Goal: Information Seeking & Learning: Learn about a topic

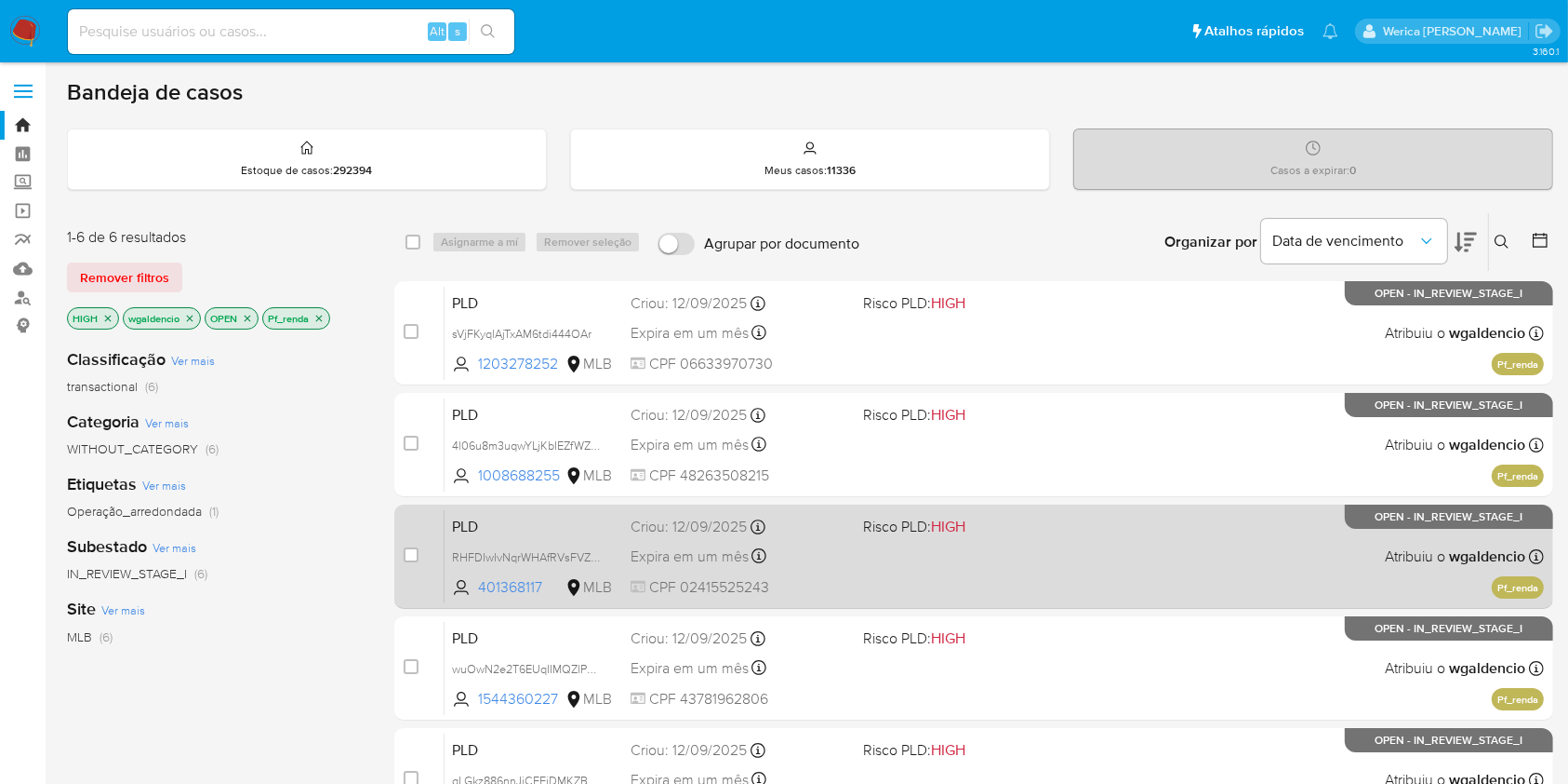
click at [1110, 538] on div "PLD RHFDIwIvNqrWHAfRVsFVZ7Fg 401368117 MLB Risco PLD: HIGH Criou: 12/09/2025 Cr…" at bounding box center [994, 556] width 1099 height 94
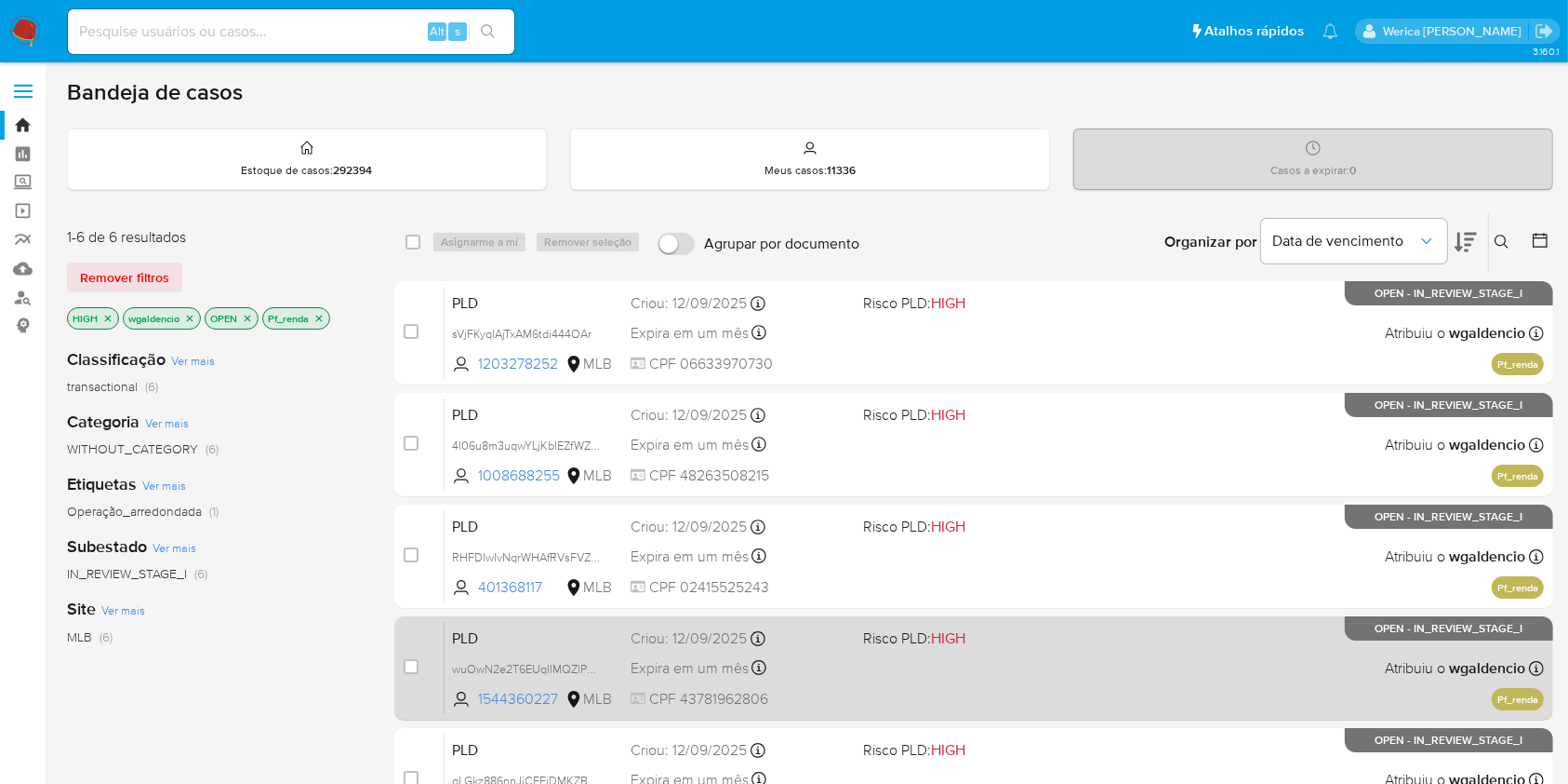
click at [1122, 657] on div "PLD wuOwN2e2T6EUqIIMQZlPVc9F 1544360227 MLB Risco PLD: HIGH Criou: 12/09/2025 C…" at bounding box center [994, 668] width 1099 height 94
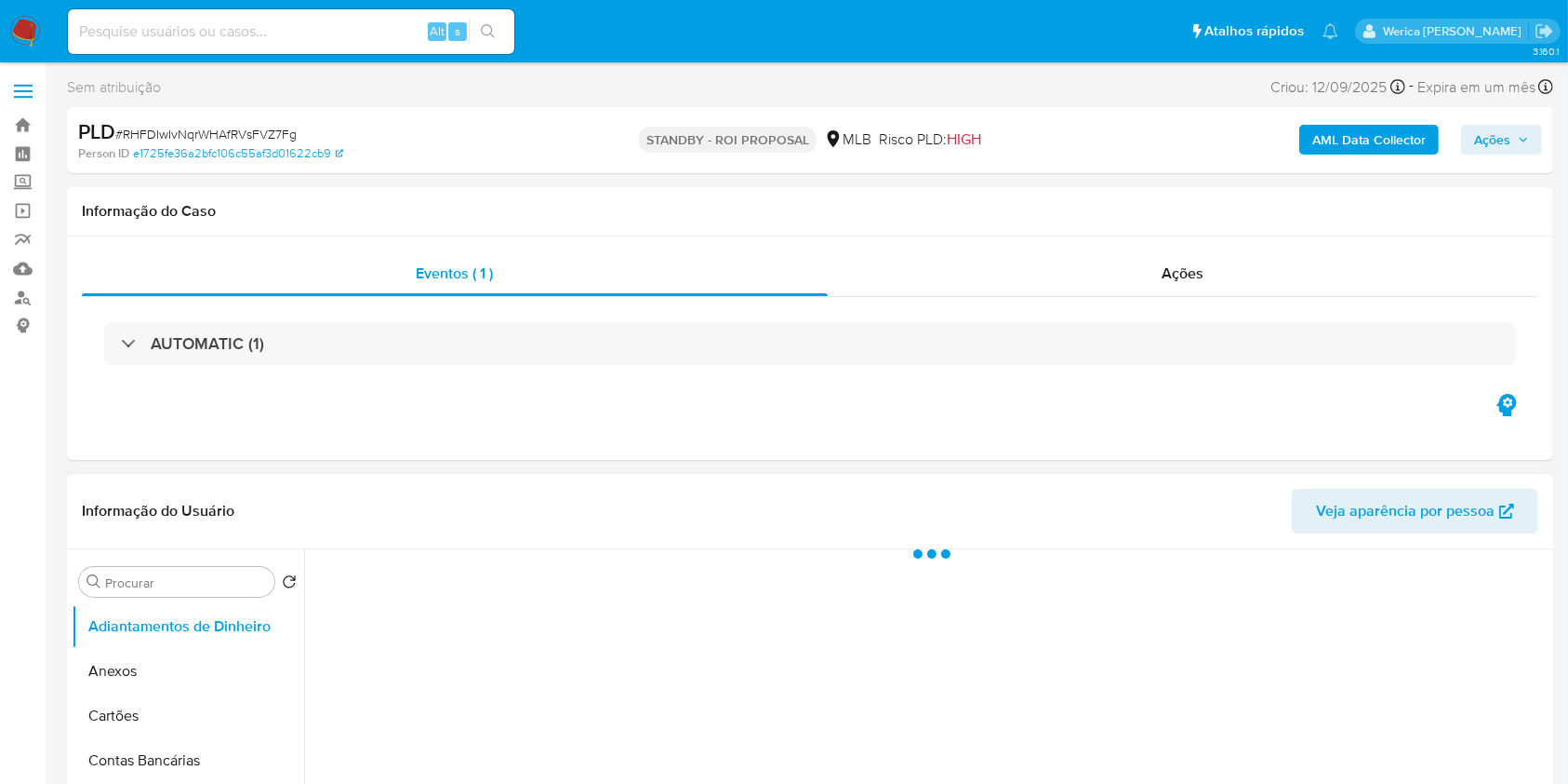
select select "10"
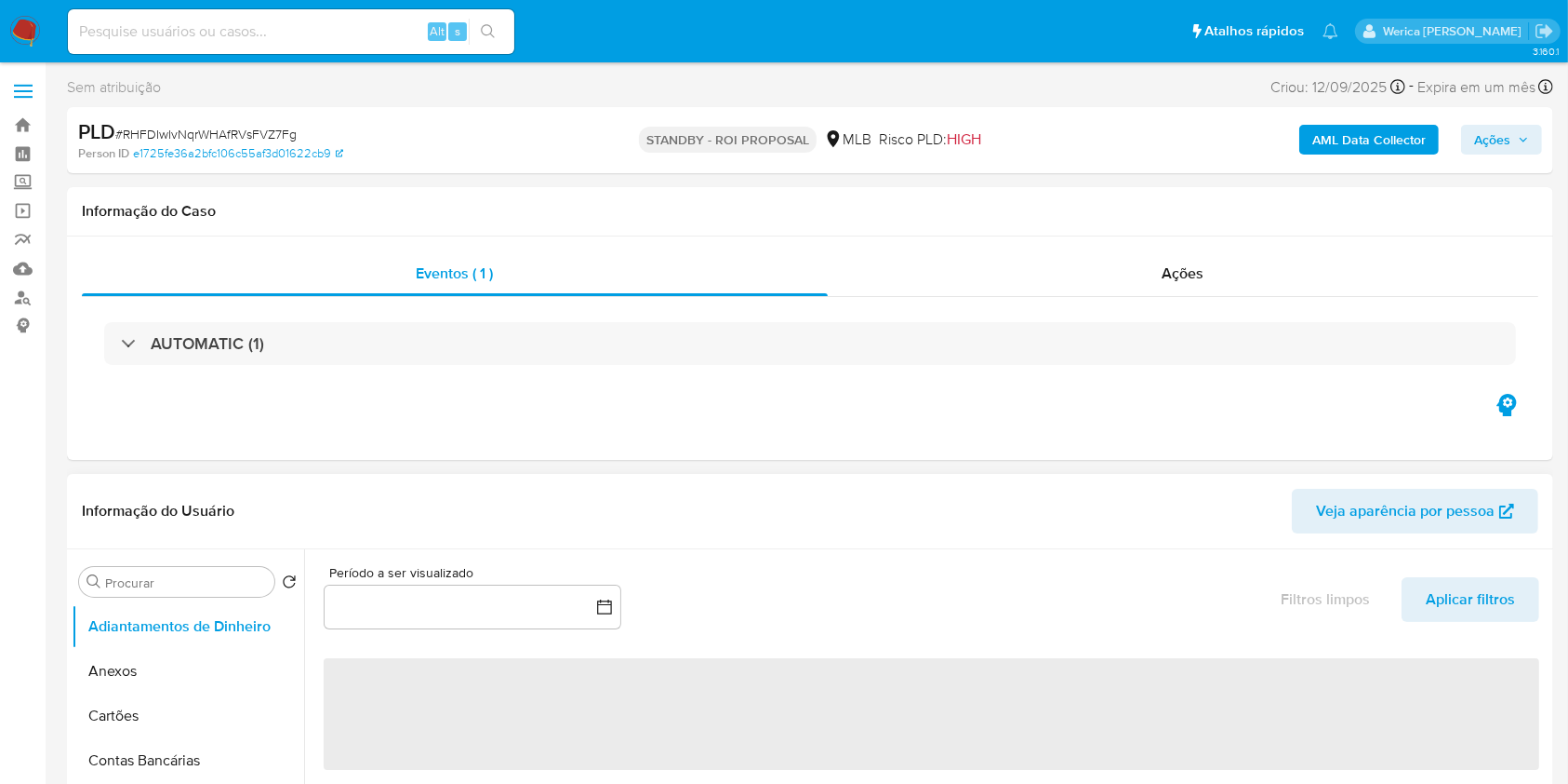
click at [616, 610] on button "button" at bounding box center [473, 607] width 298 height 45
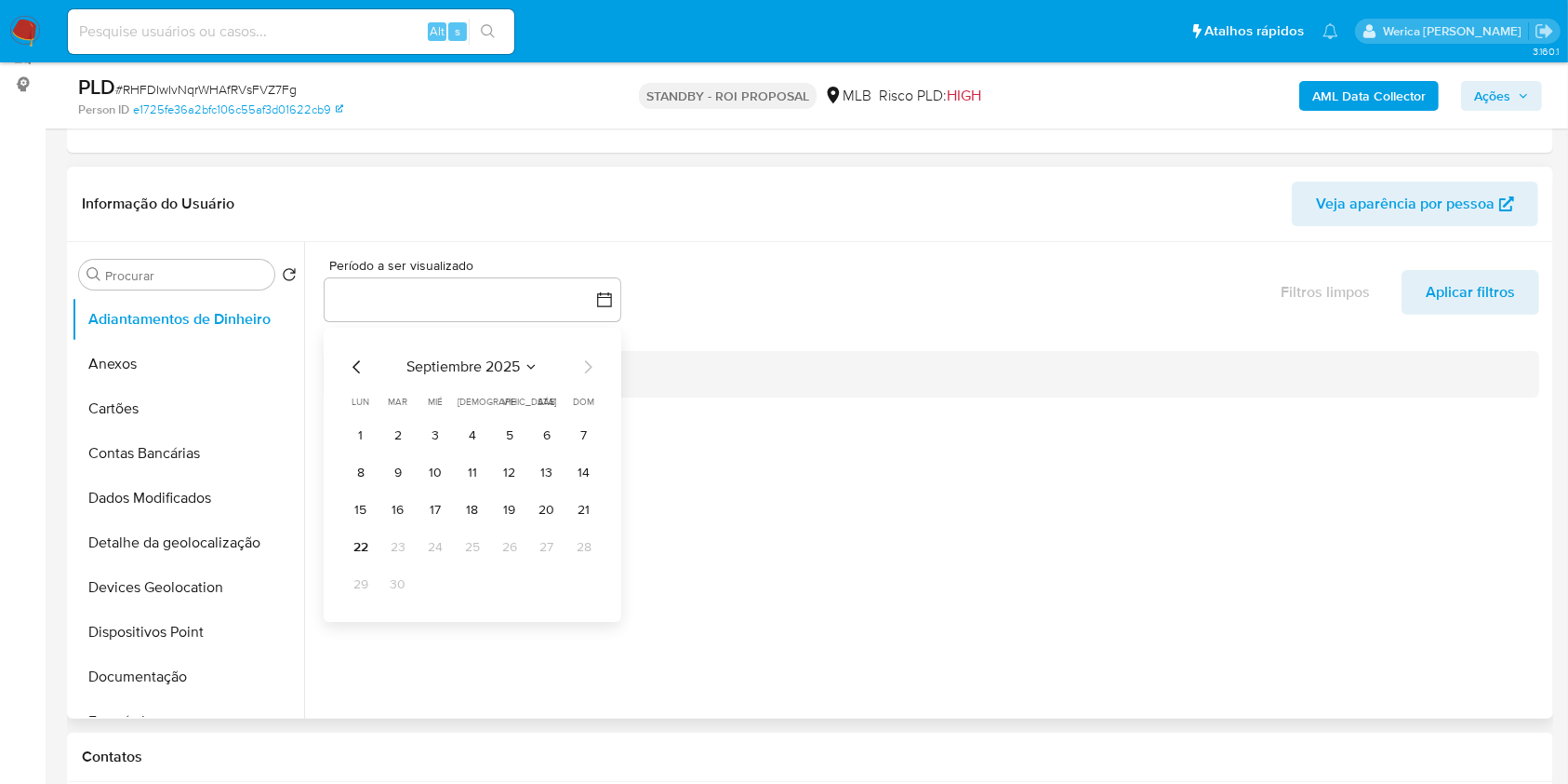
scroll to position [248, 0]
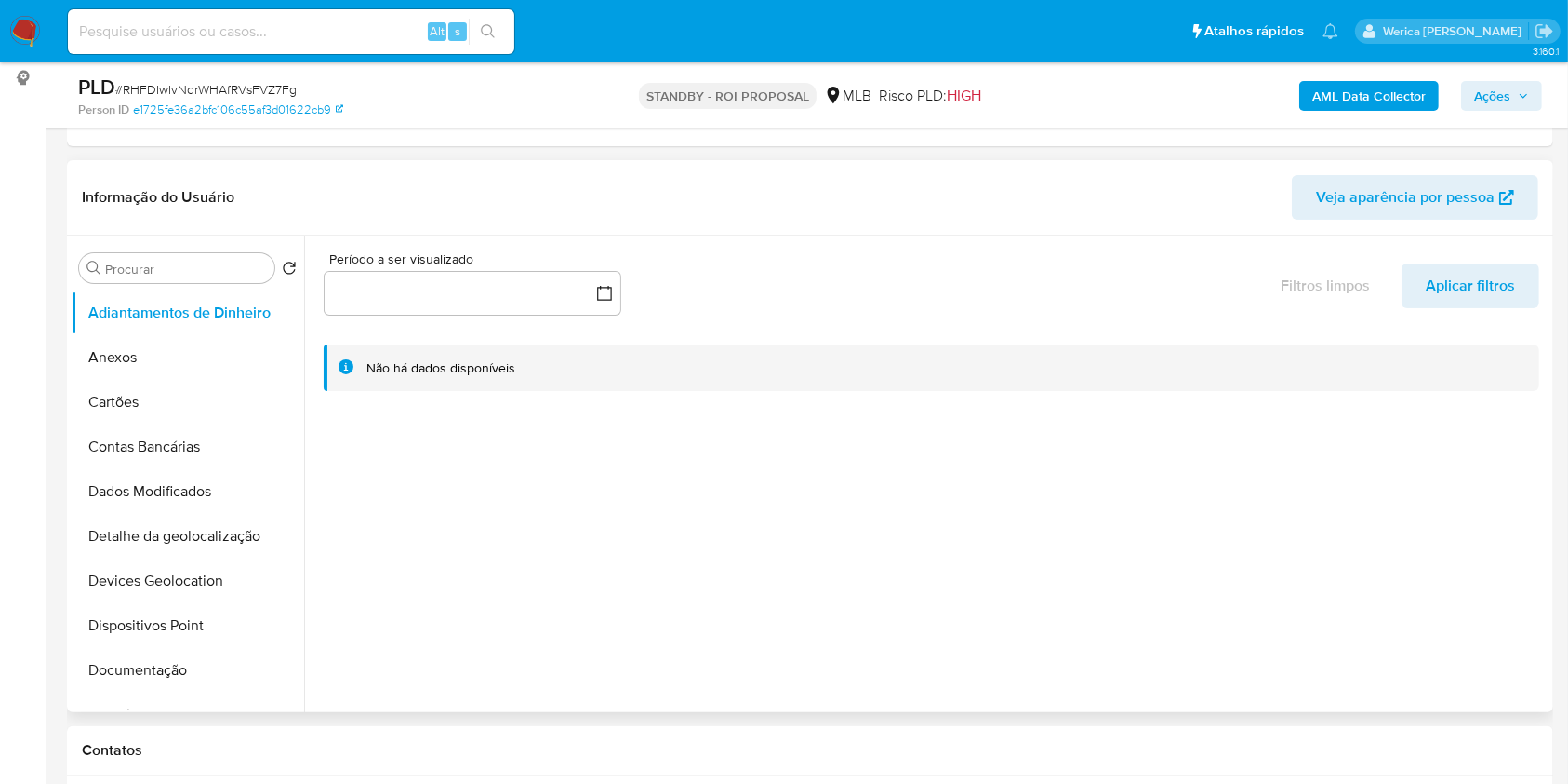
drag, startPoint x: 296, startPoint y: 362, endPoint x: 298, endPoint y: 391, distance: 29.1
click at [298, 391] on ul "Adiantamentos de Dinheiro Anexos Cartões Contas Bancárias Dados Modificados Det…" at bounding box center [188, 500] width 233 height 420
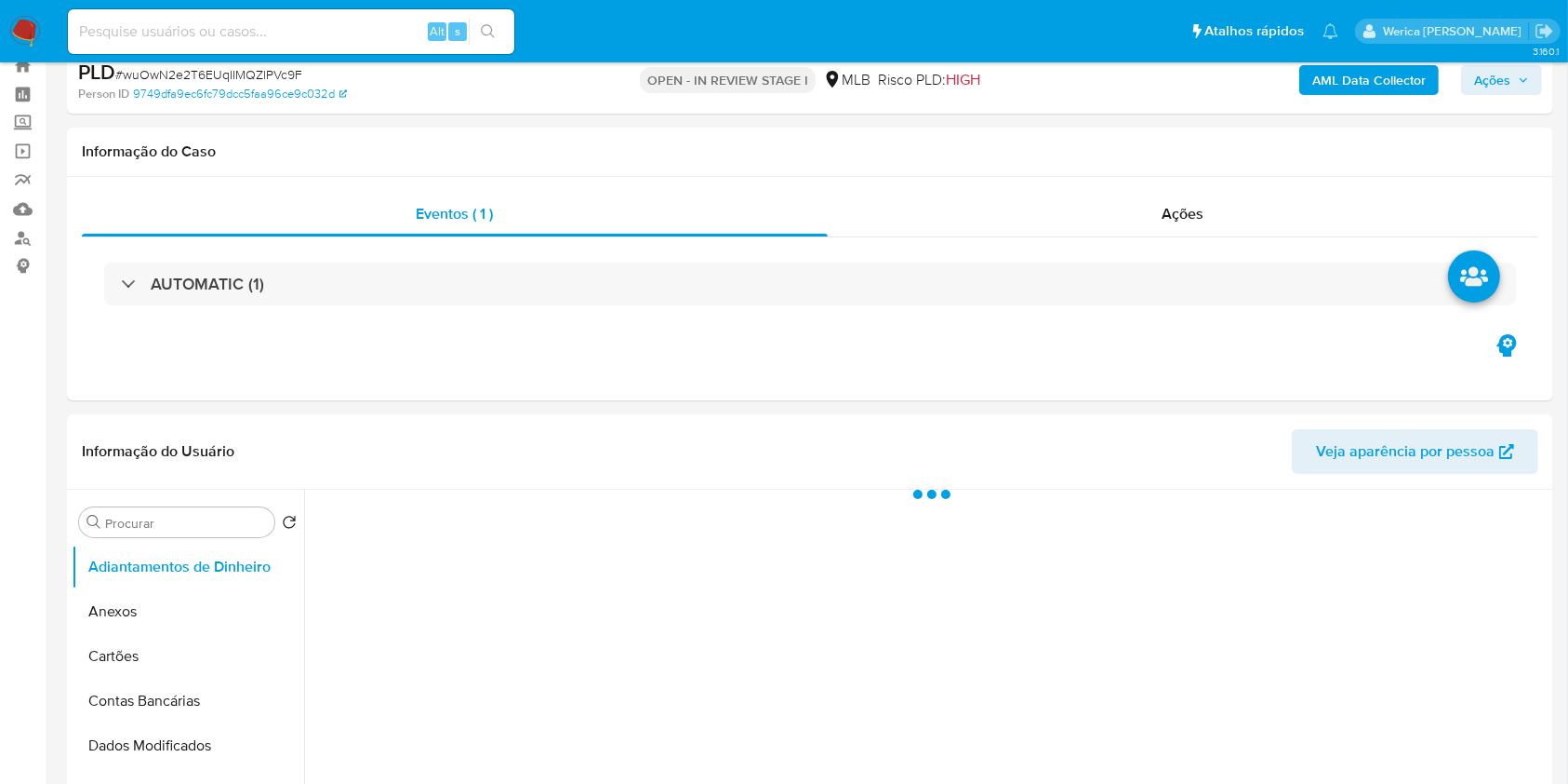
scroll to position [314, 0]
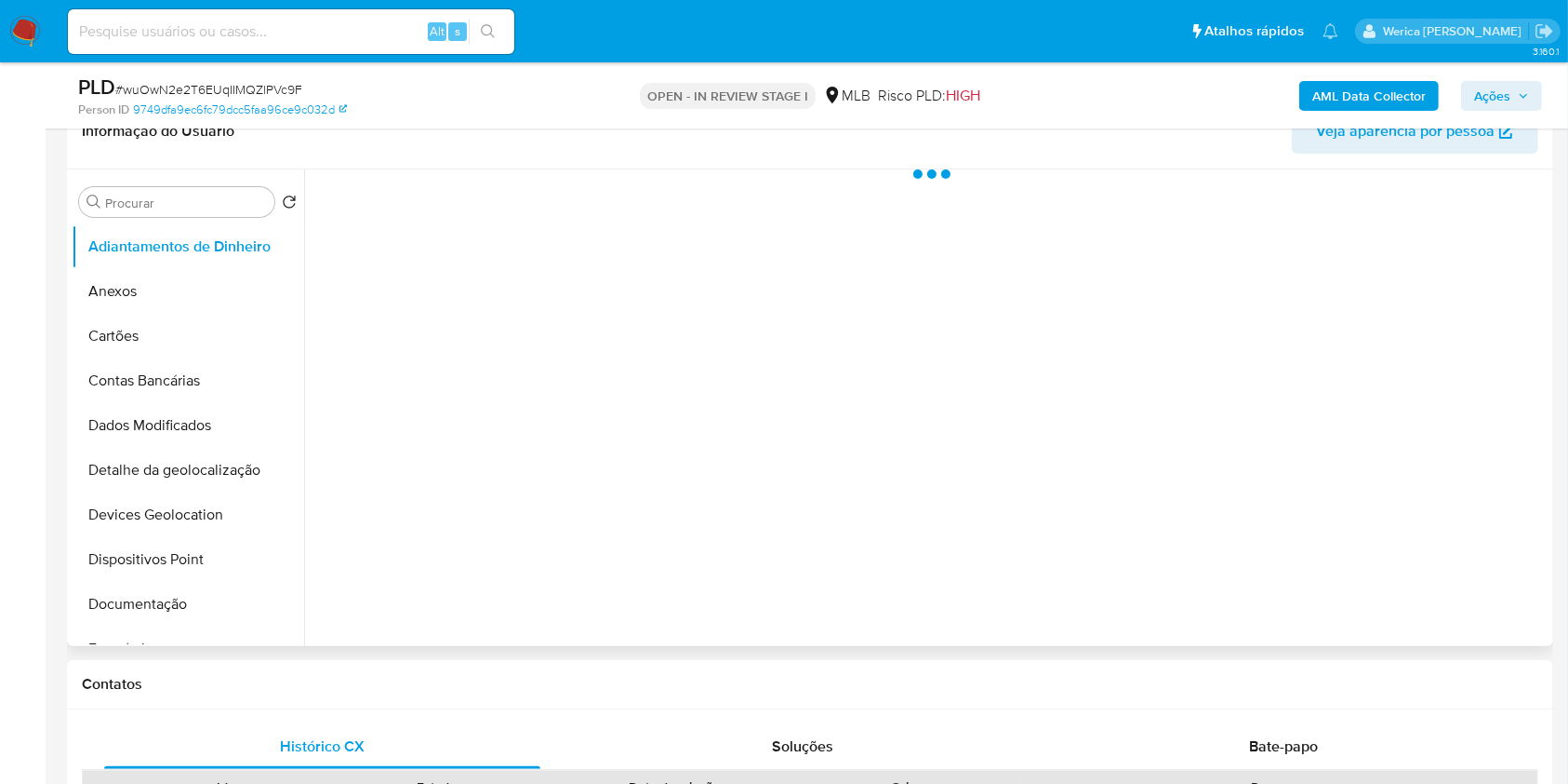
select select "10"
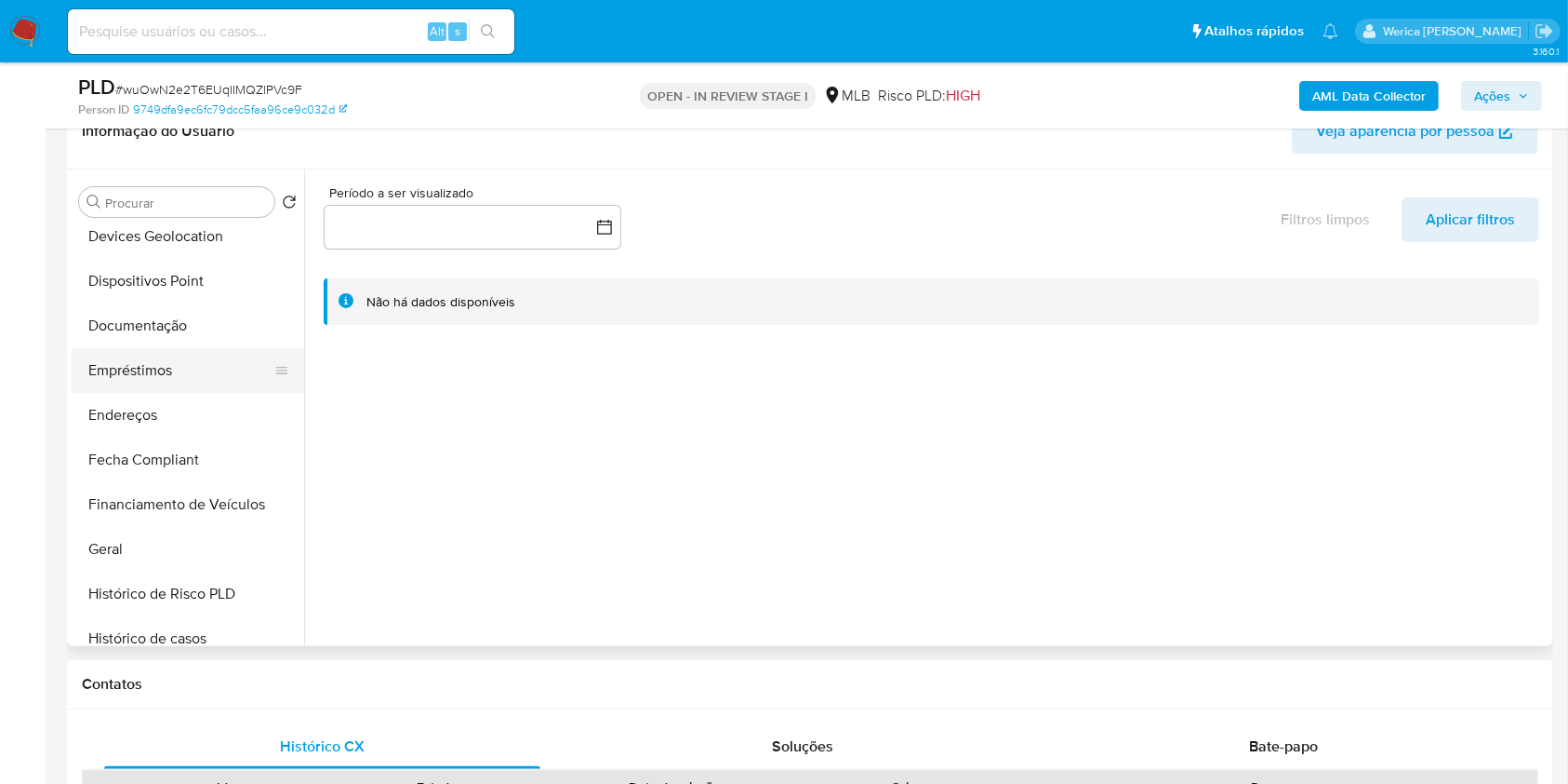
scroll to position [284, 0]
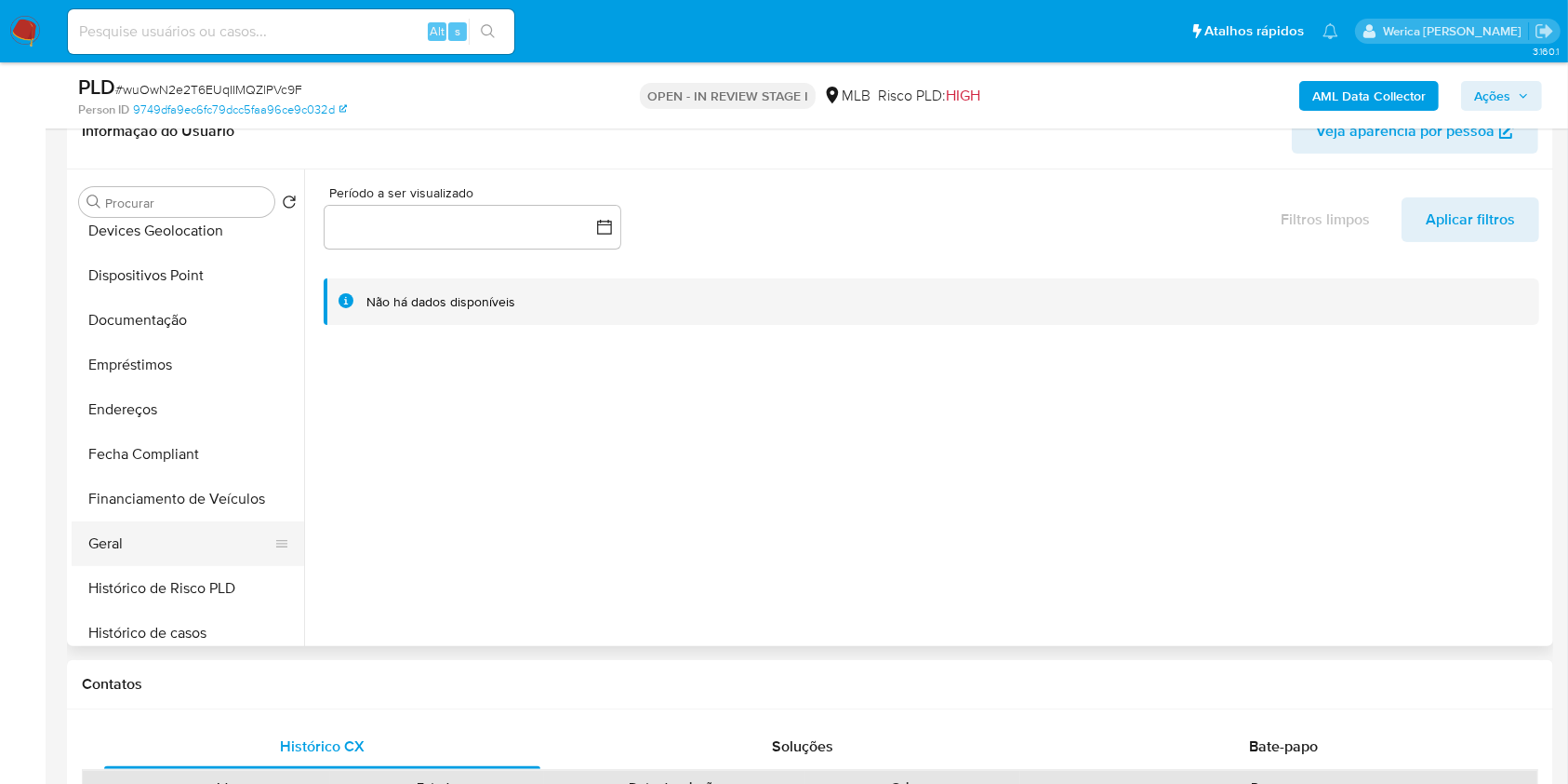
click at [155, 557] on button "Geral" at bounding box center [181, 544] width 218 height 45
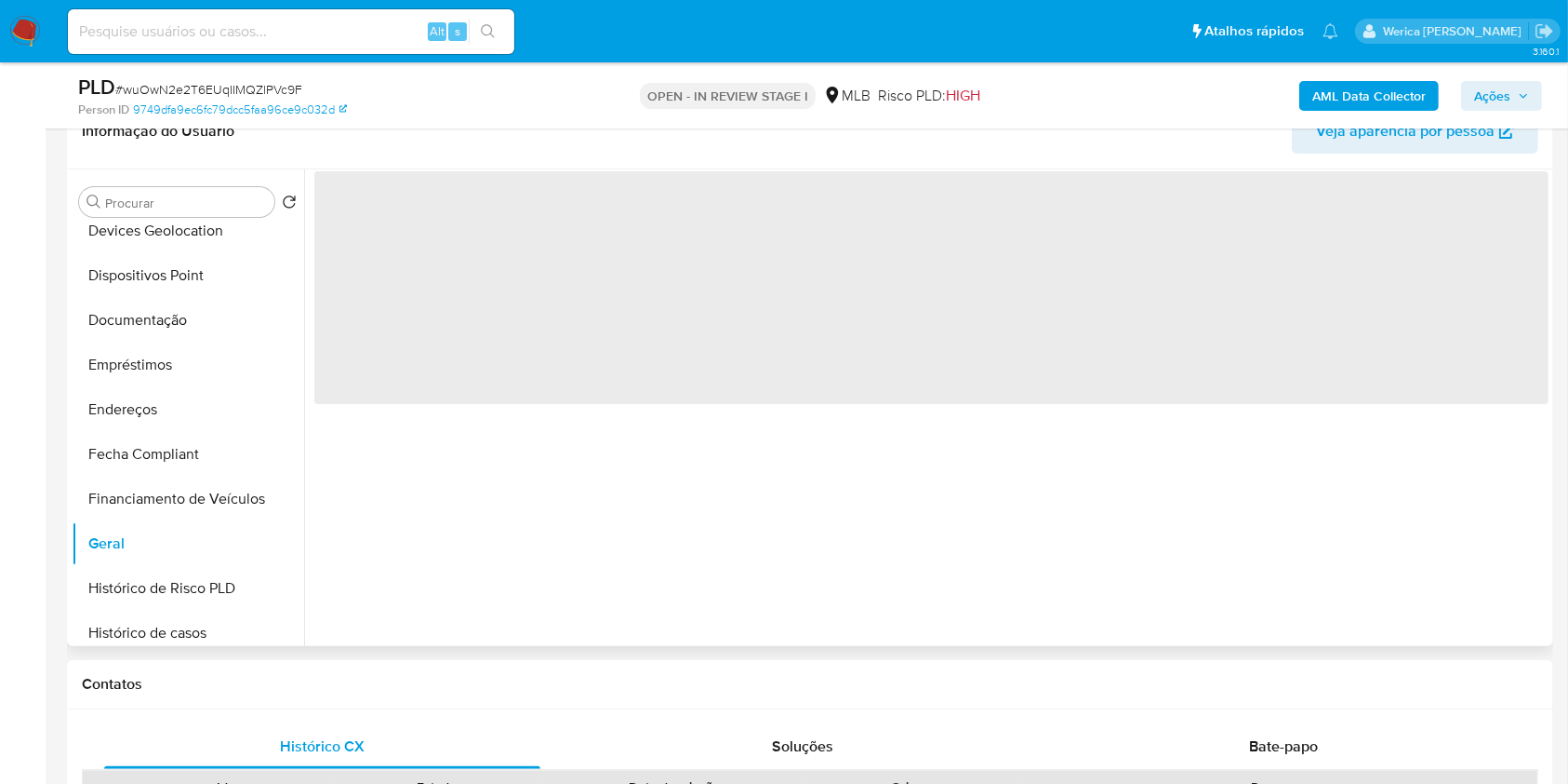
click at [515, 210] on span "‌" at bounding box center [931, 288] width 1234 height 233
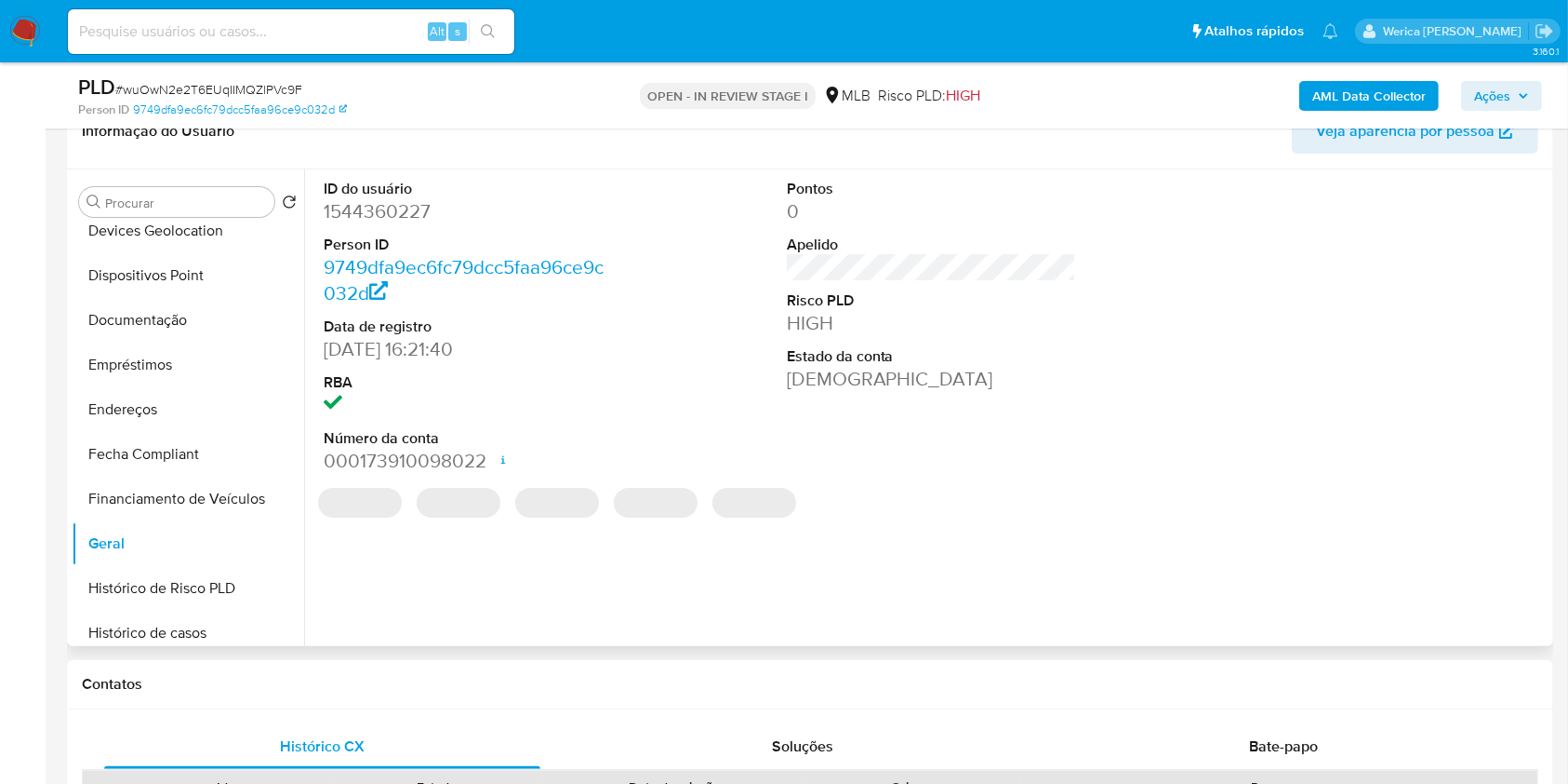
click at [382, 214] on dd "1544360227" at bounding box center [469, 211] width 290 height 26
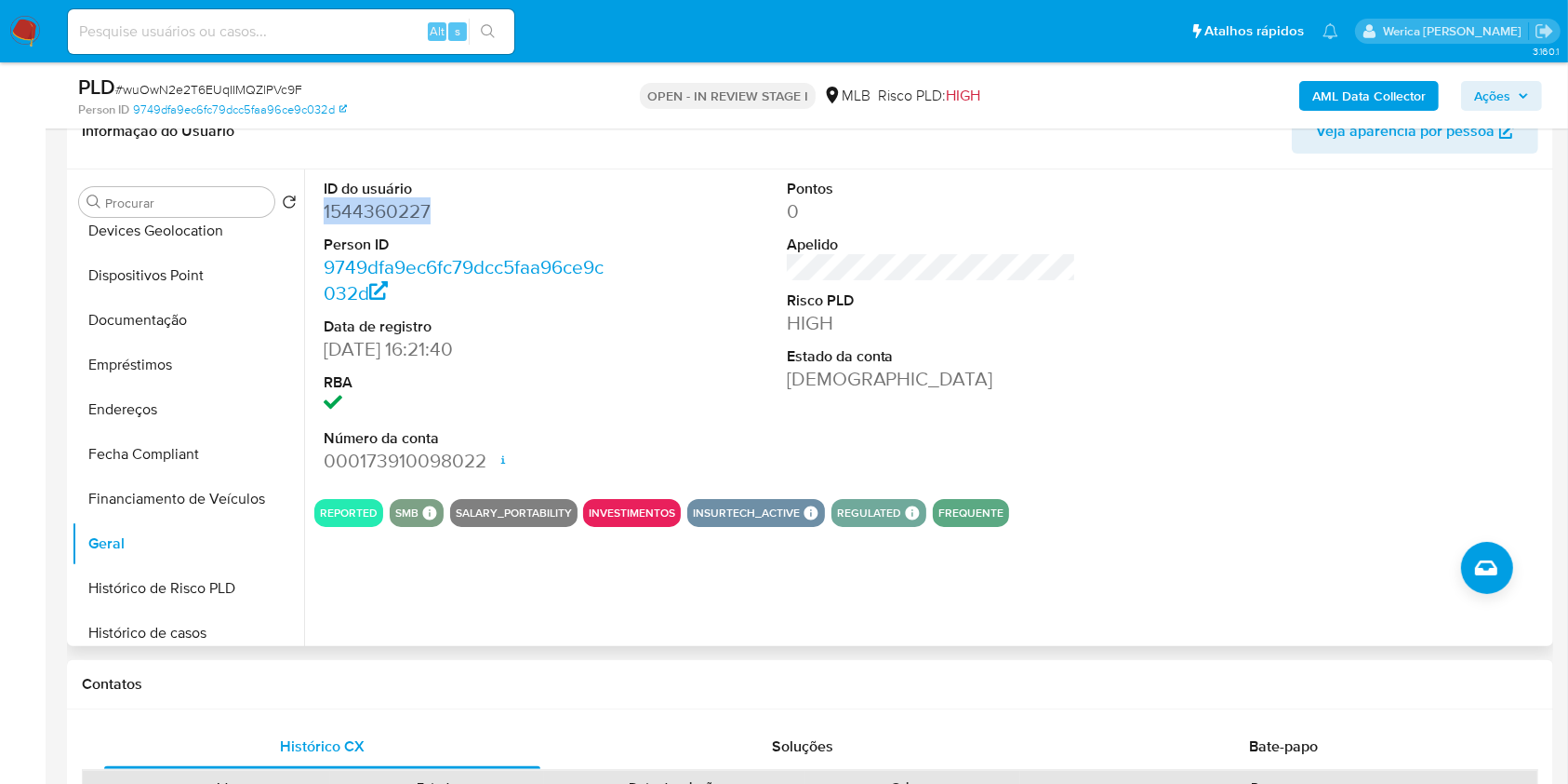
copy dd "1544360227"
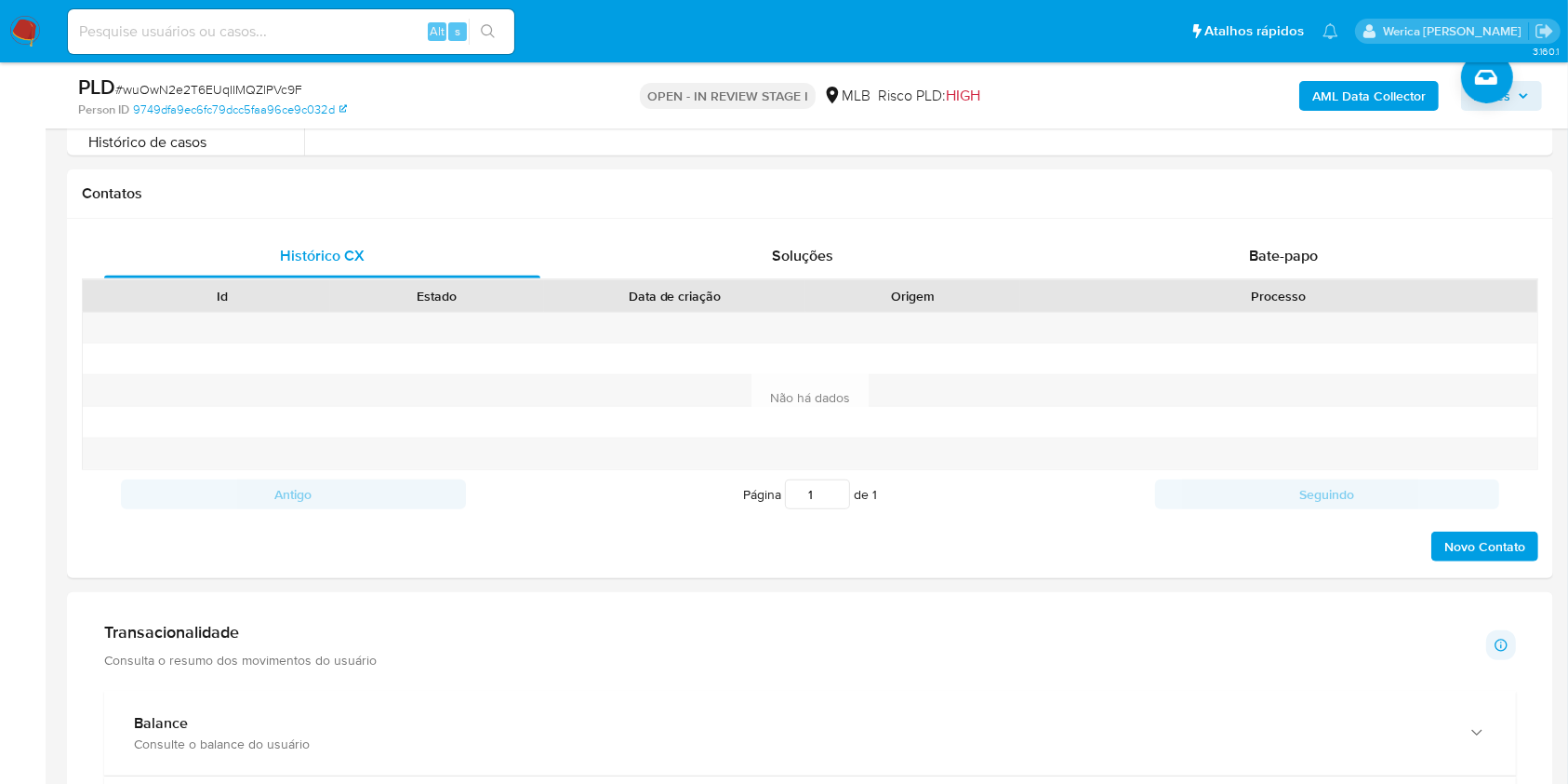
scroll to position [812, 0]
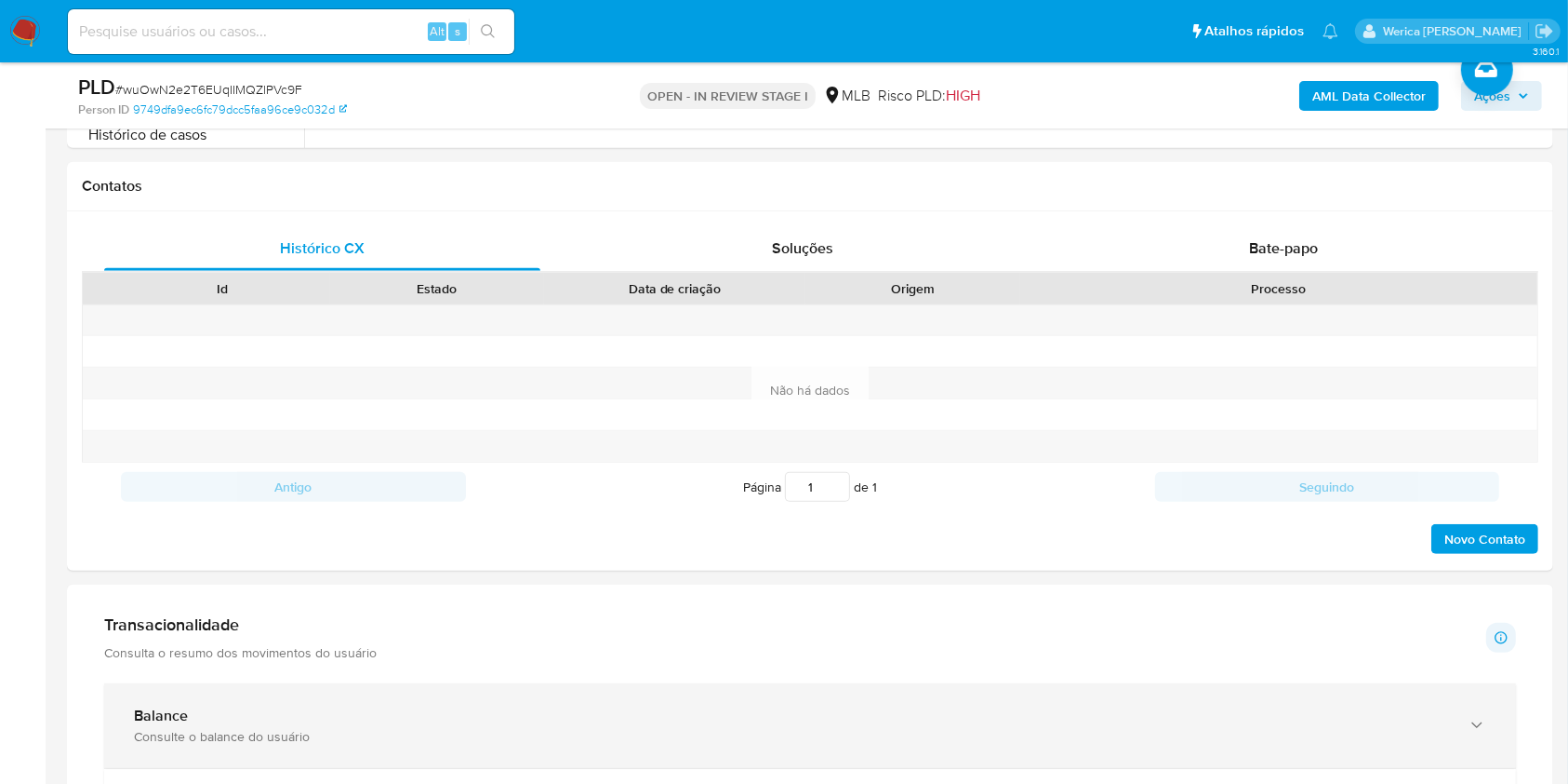
click at [1034, 729] on div "Consulte o balance do usuário" at bounding box center [791, 737] width 1315 height 17
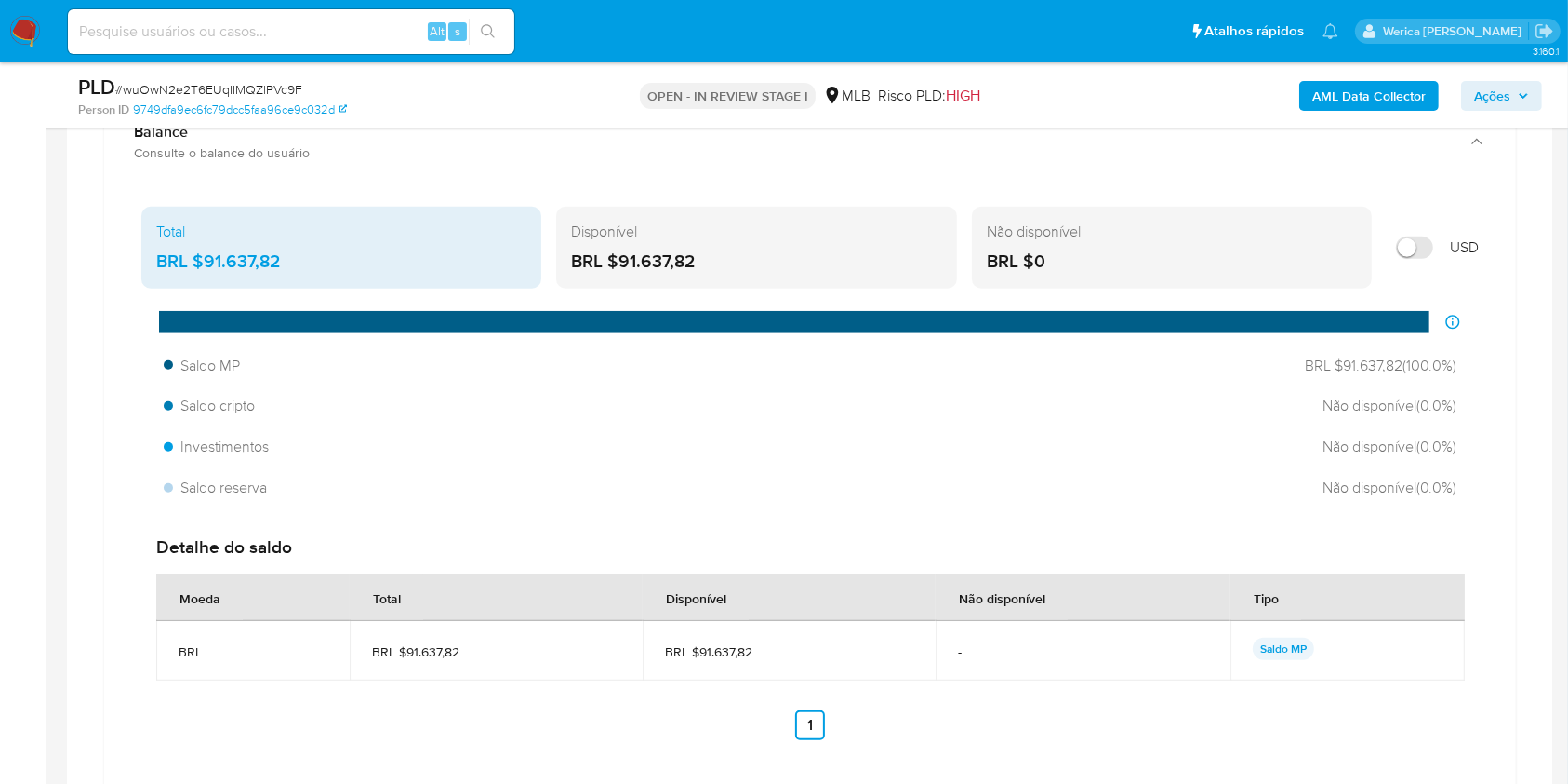
scroll to position [2080, 0]
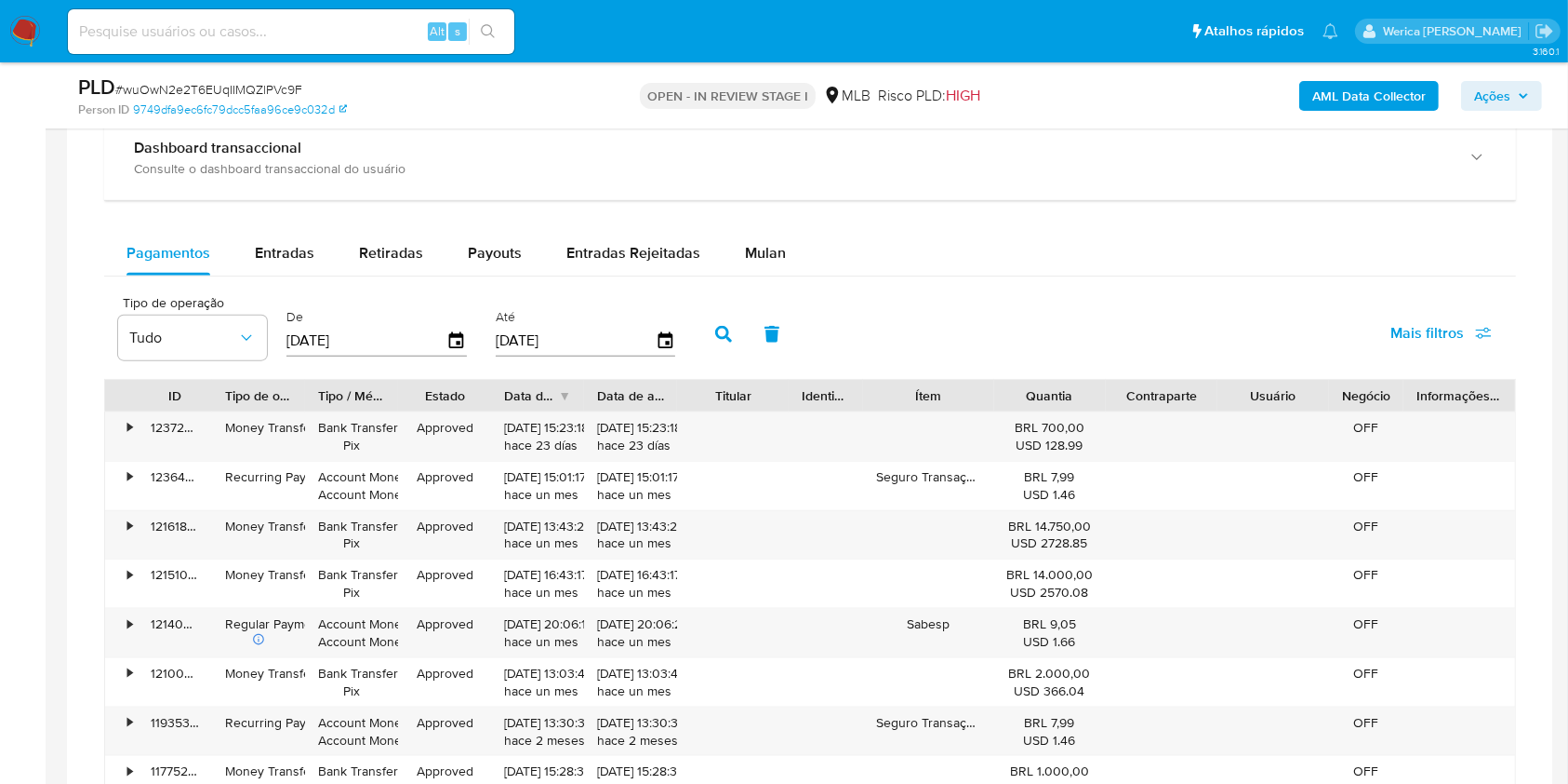
drag, startPoint x: 1561, startPoint y: 462, endPoint x: 1586, endPoint y: 438, distance: 34.7
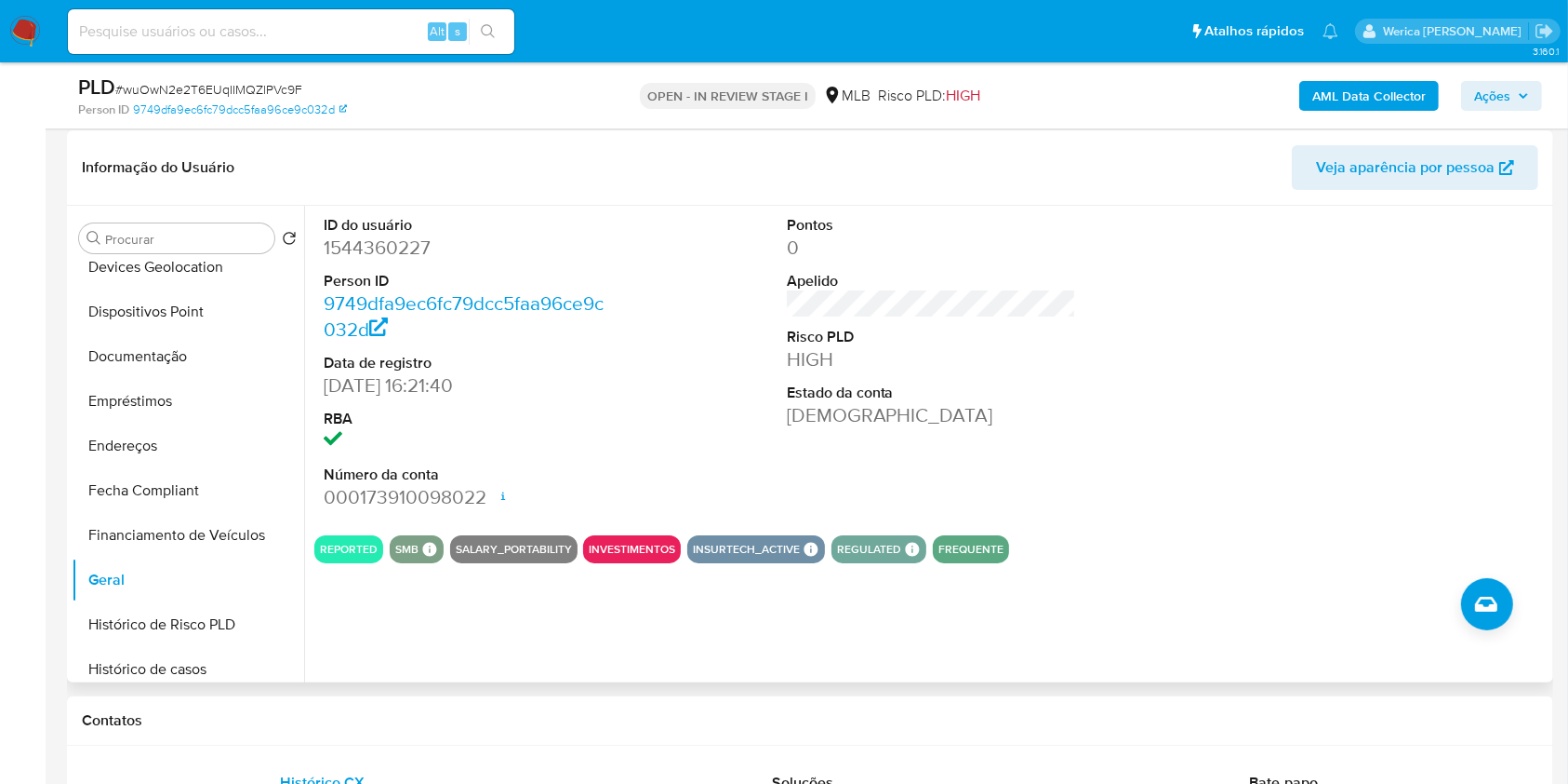
scroll to position [730, 0]
click at [133, 462] on button "KYC" at bounding box center [181, 447] width 218 height 45
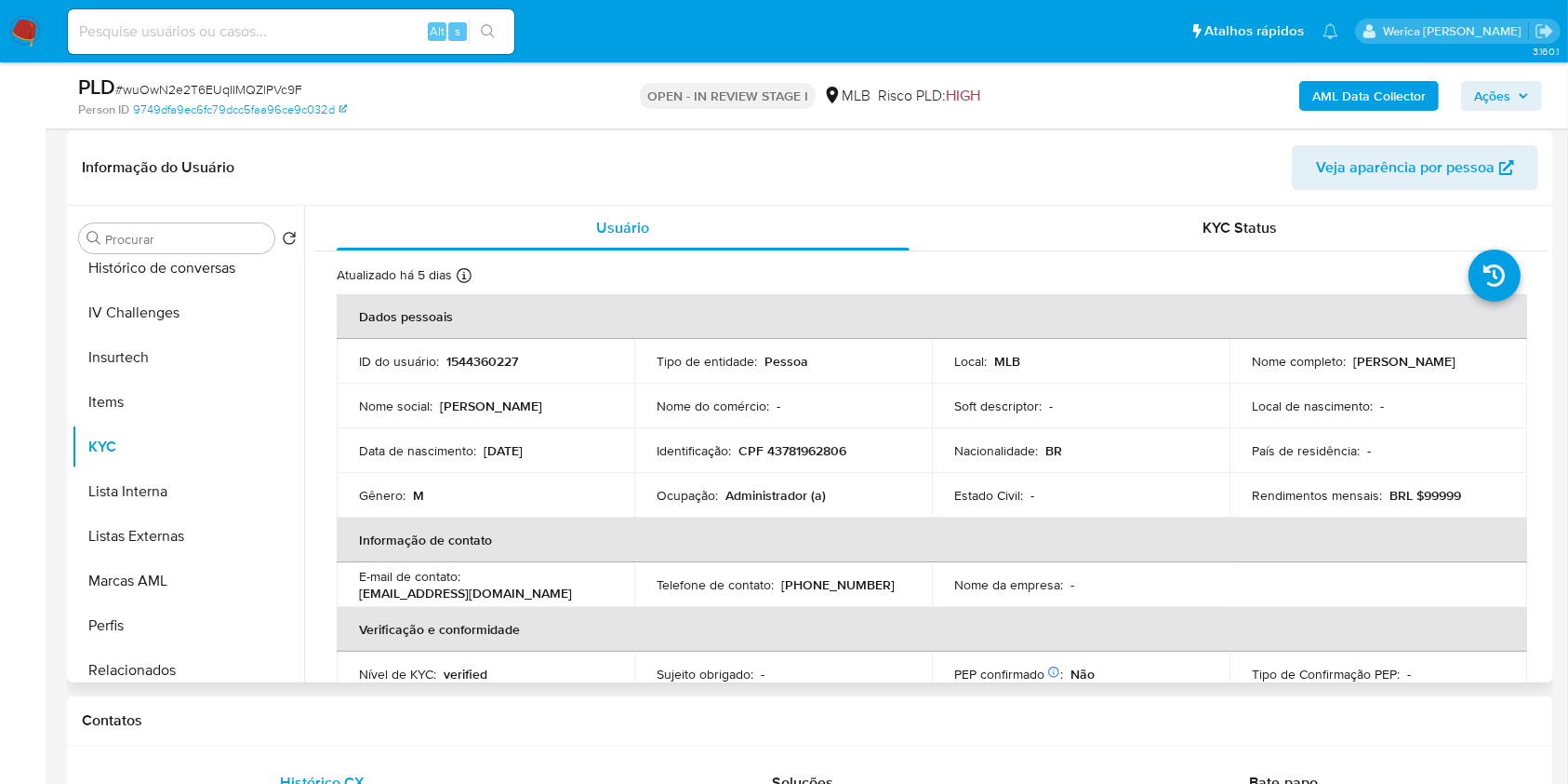
click at [774, 458] on p "CPF 43781962806" at bounding box center [793, 451] width 108 height 17
click at [775, 458] on p "CPF 43781962806" at bounding box center [793, 451] width 108 height 17
copy p "43781962806"
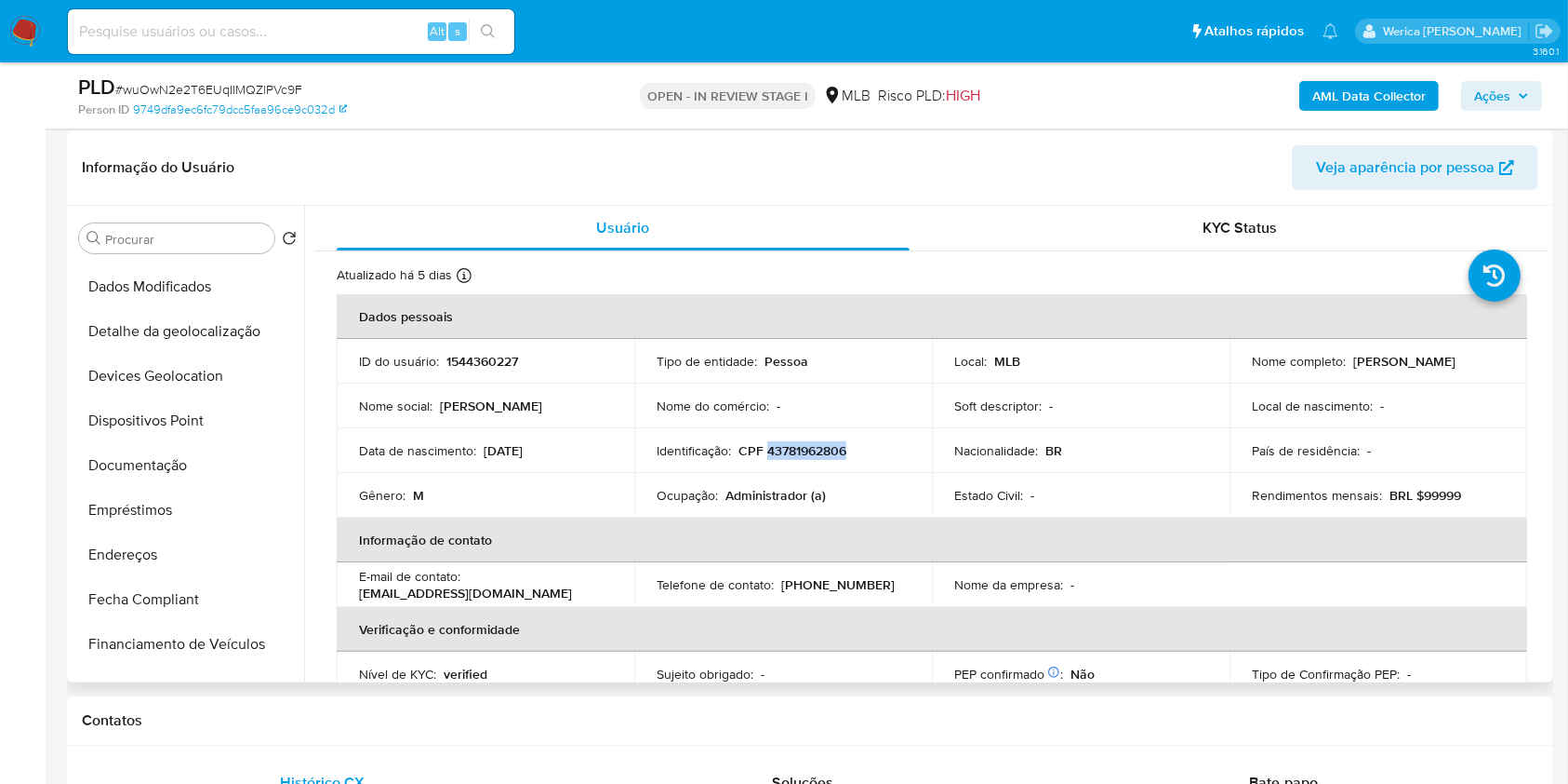
scroll to position [126, 0]
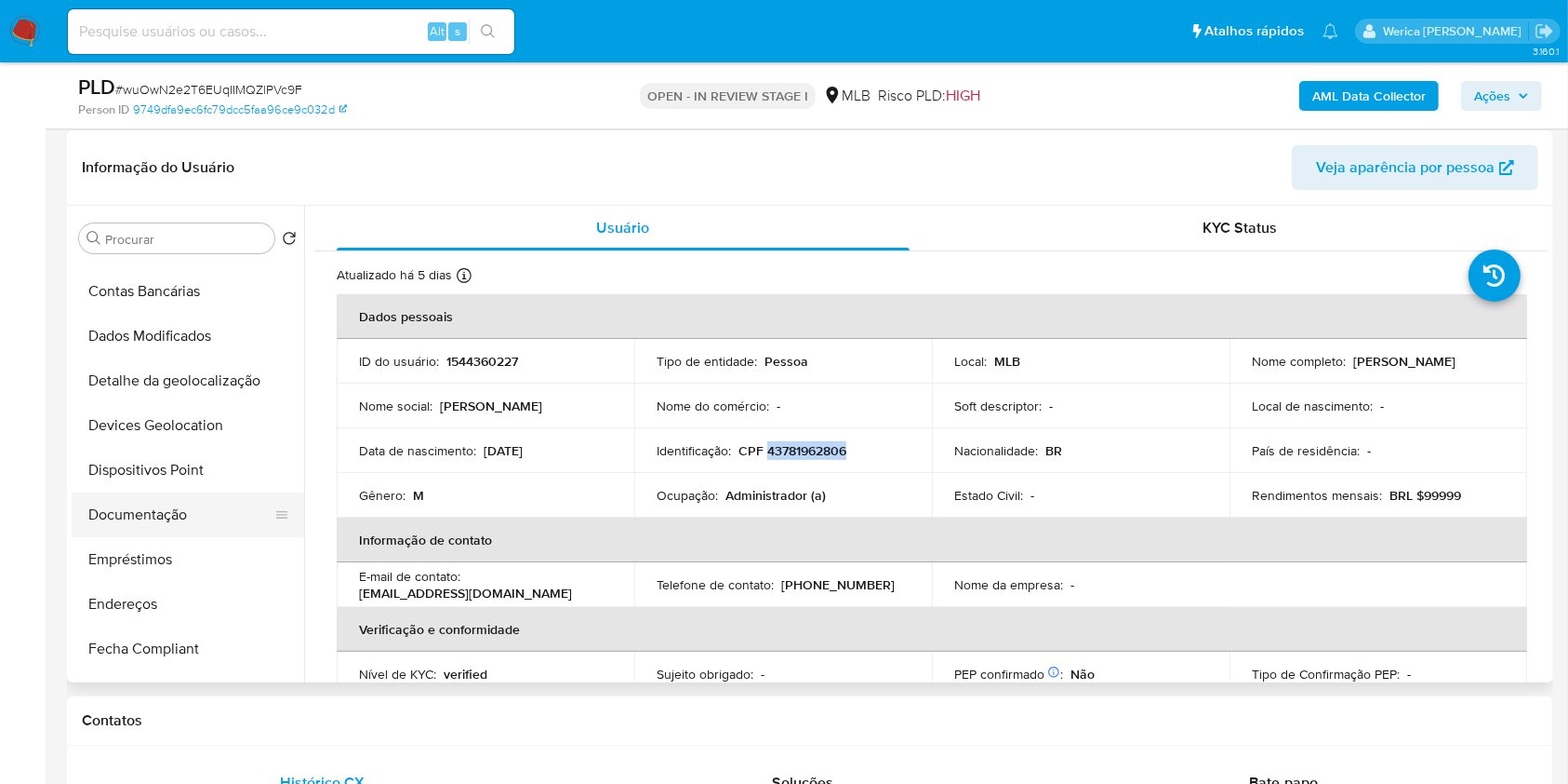
click at [194, 517] on button "Documentação" at bounding box center [181, 515] width 218 height 45
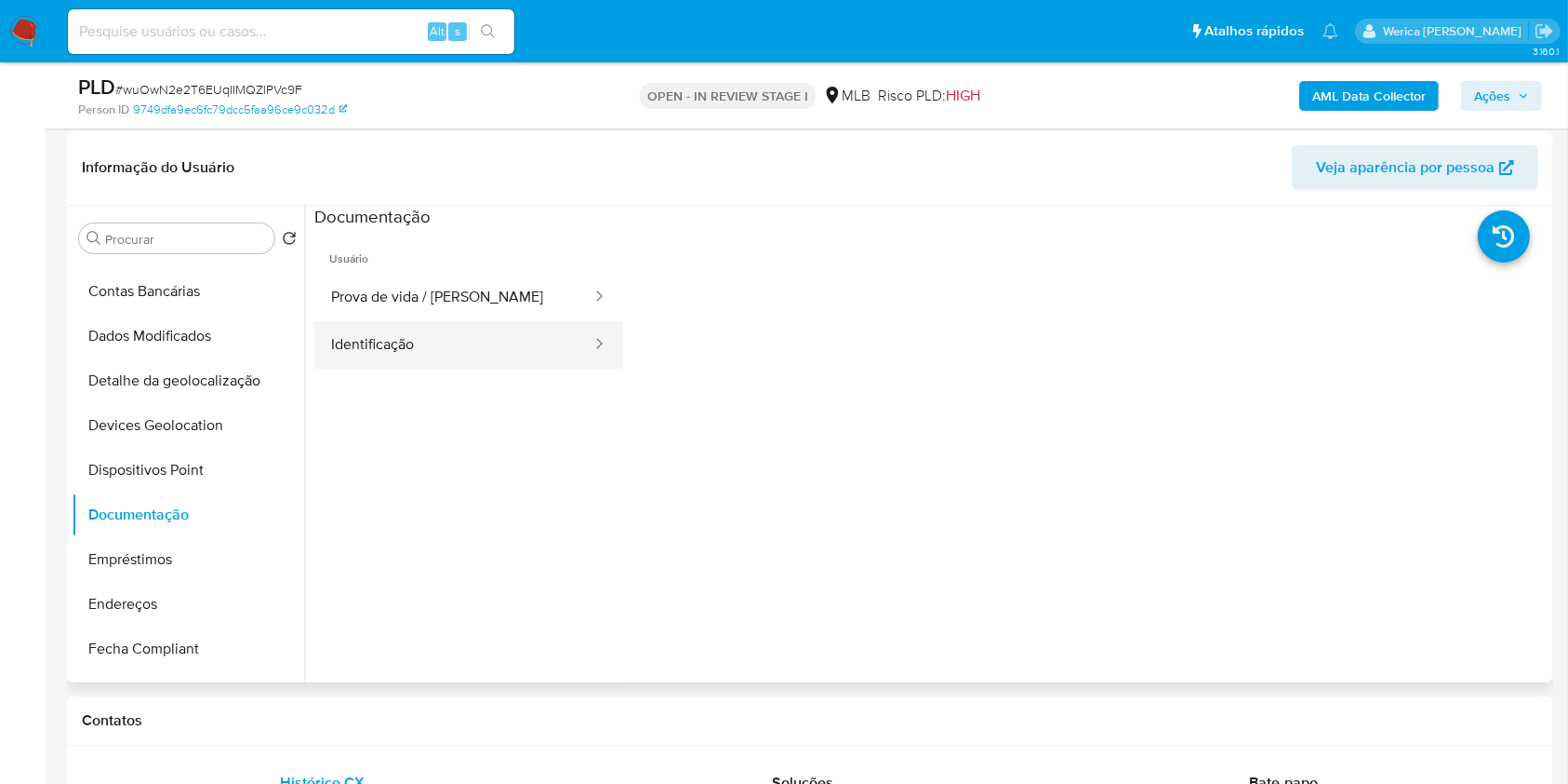
click at [547, 330] on button "Identificação" at bounding box center [454, 345] width 279 height 47
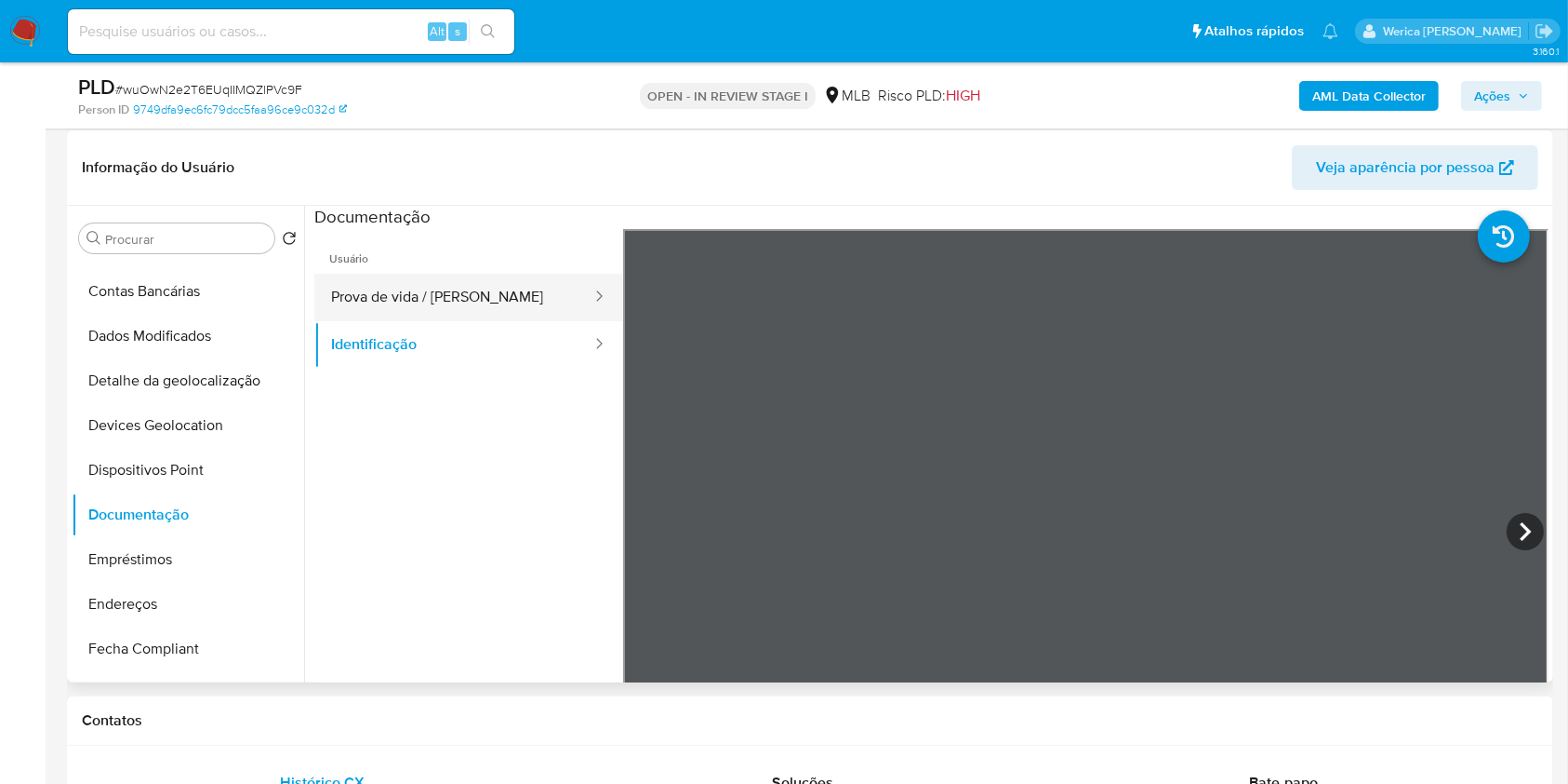
click at [458, 295] on button "Prova de vida / [PERSON_NAME]" at bounding box center [454, 297] width 279 height 47
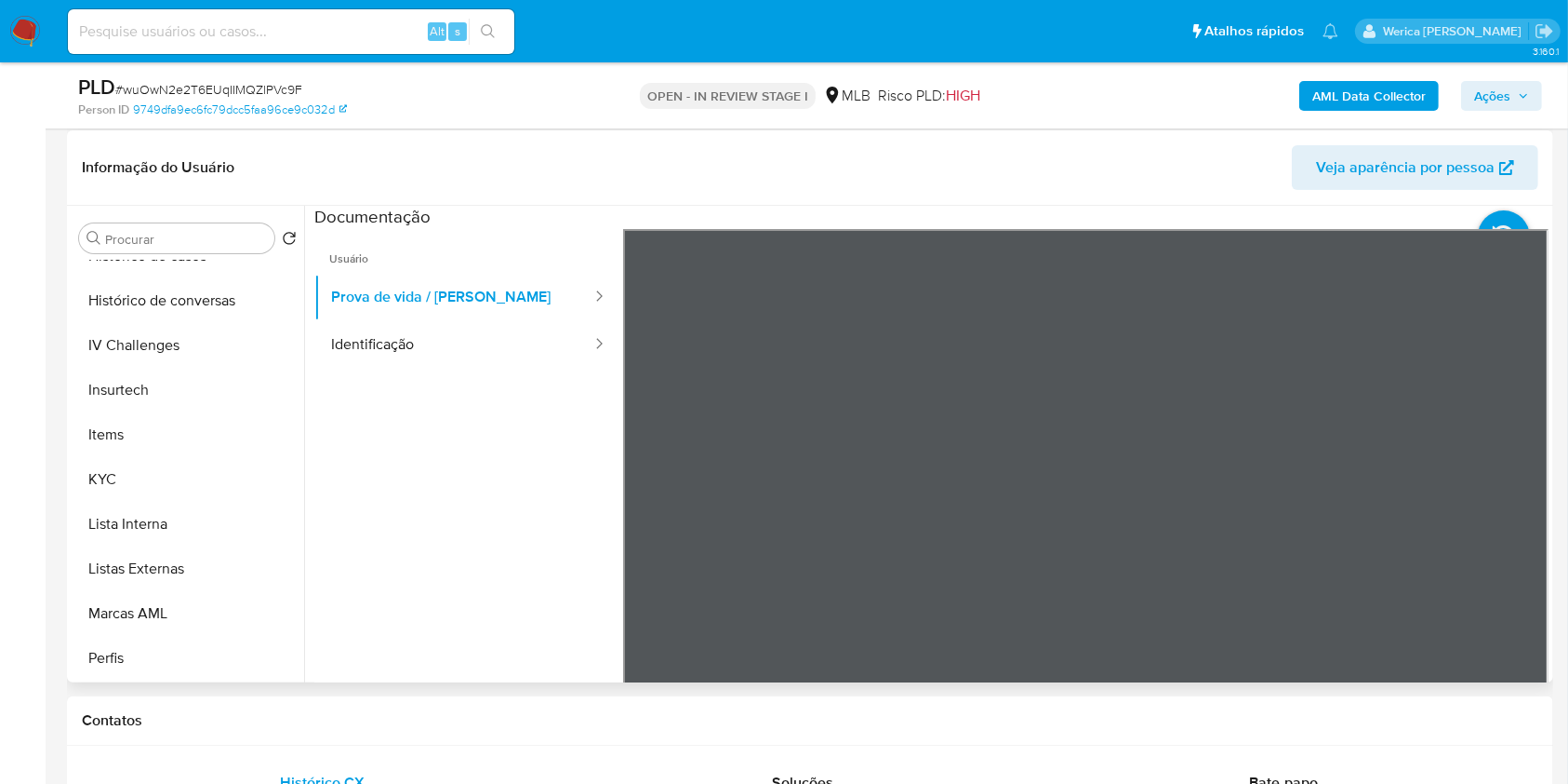
scroll to position [693, 0]
click at [182, 473] on button "KYC" at bounding box center [181, 484] width 218 height 45
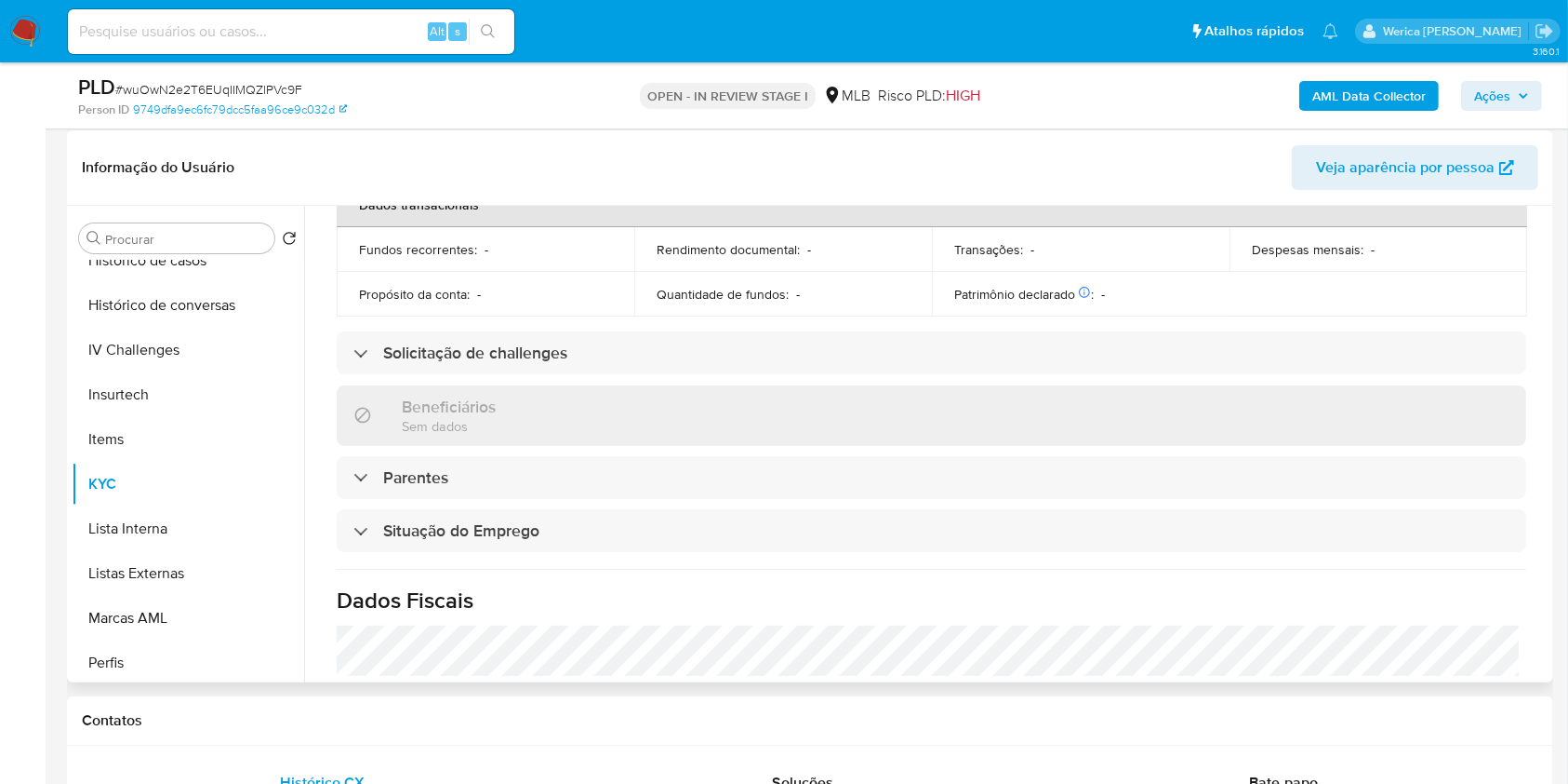
scroll to position [679, 0]
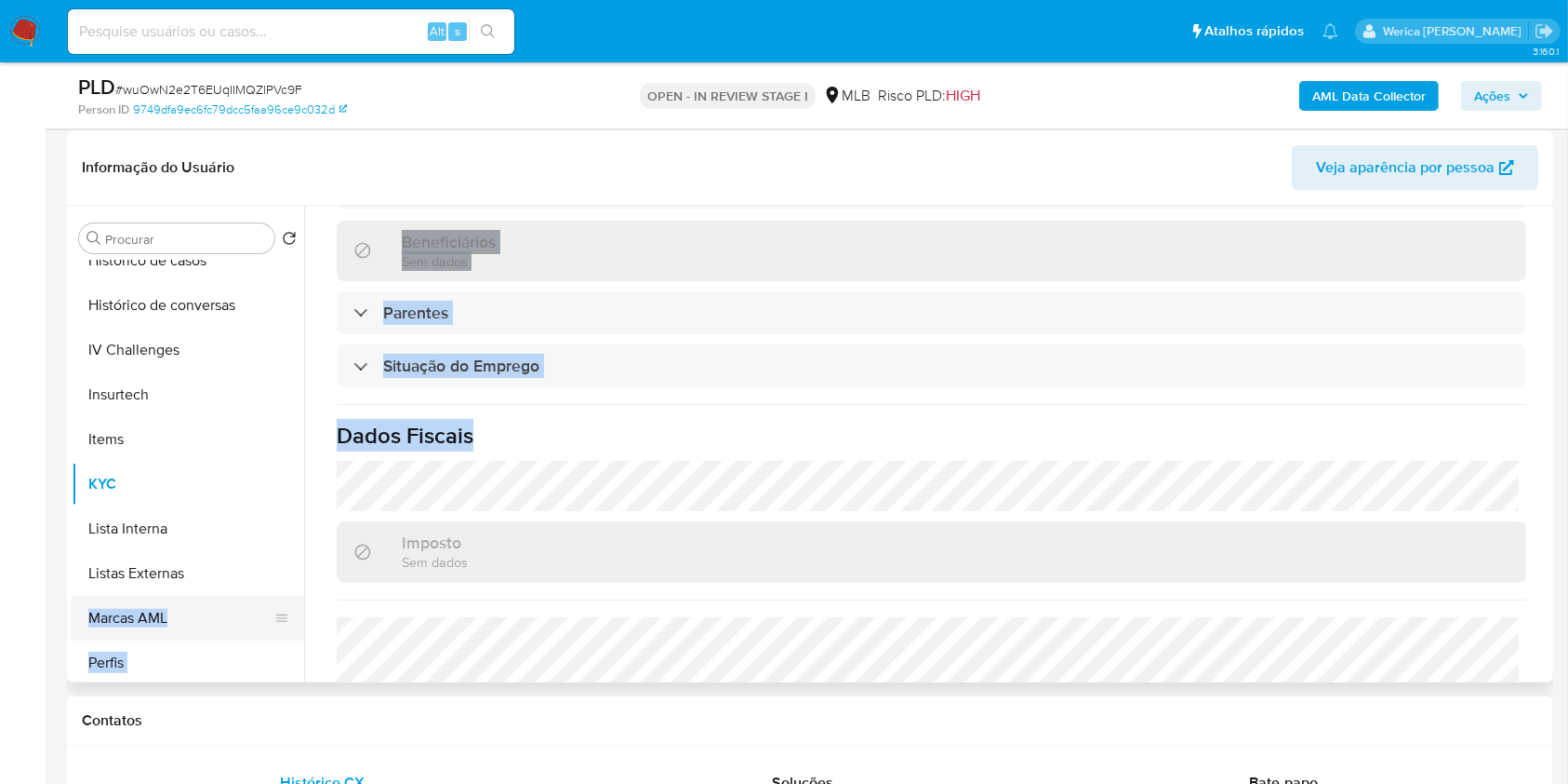
drag, startPoint x: 305, startPoint y: 507, endPoint x: 287, endPoint y: 607, distance: 101.6
click at [287, 607] on div "Procurar Retornar ao pedido padrão Adiantamentos de Dinheiro Anexos Cartões Con…" at bounding box center [810, 444] width 1477 height 477
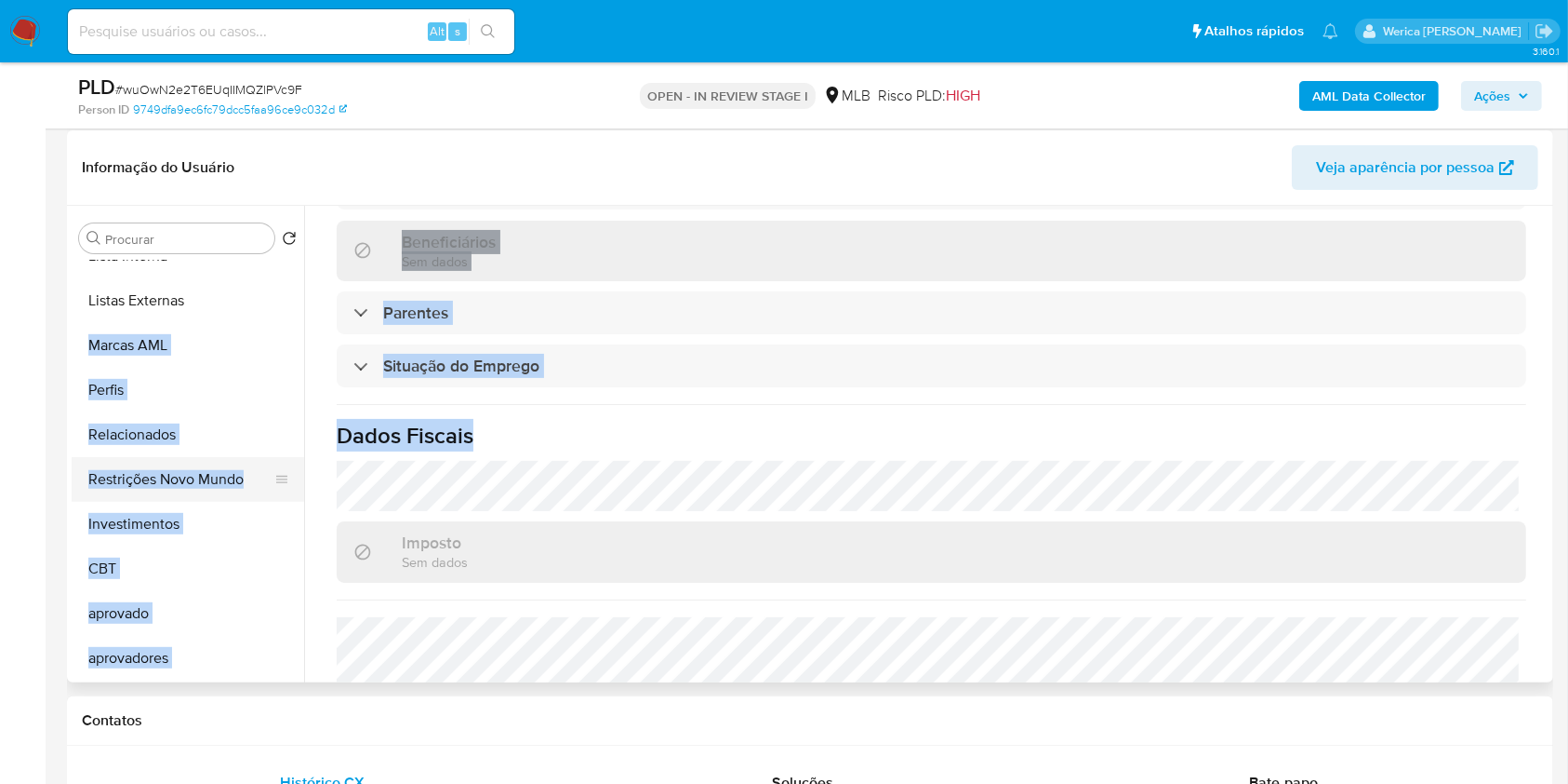
click at [194, 495] on button "Restrições Novo Mundo" at bounding box center [181, 480] width 218 height 45
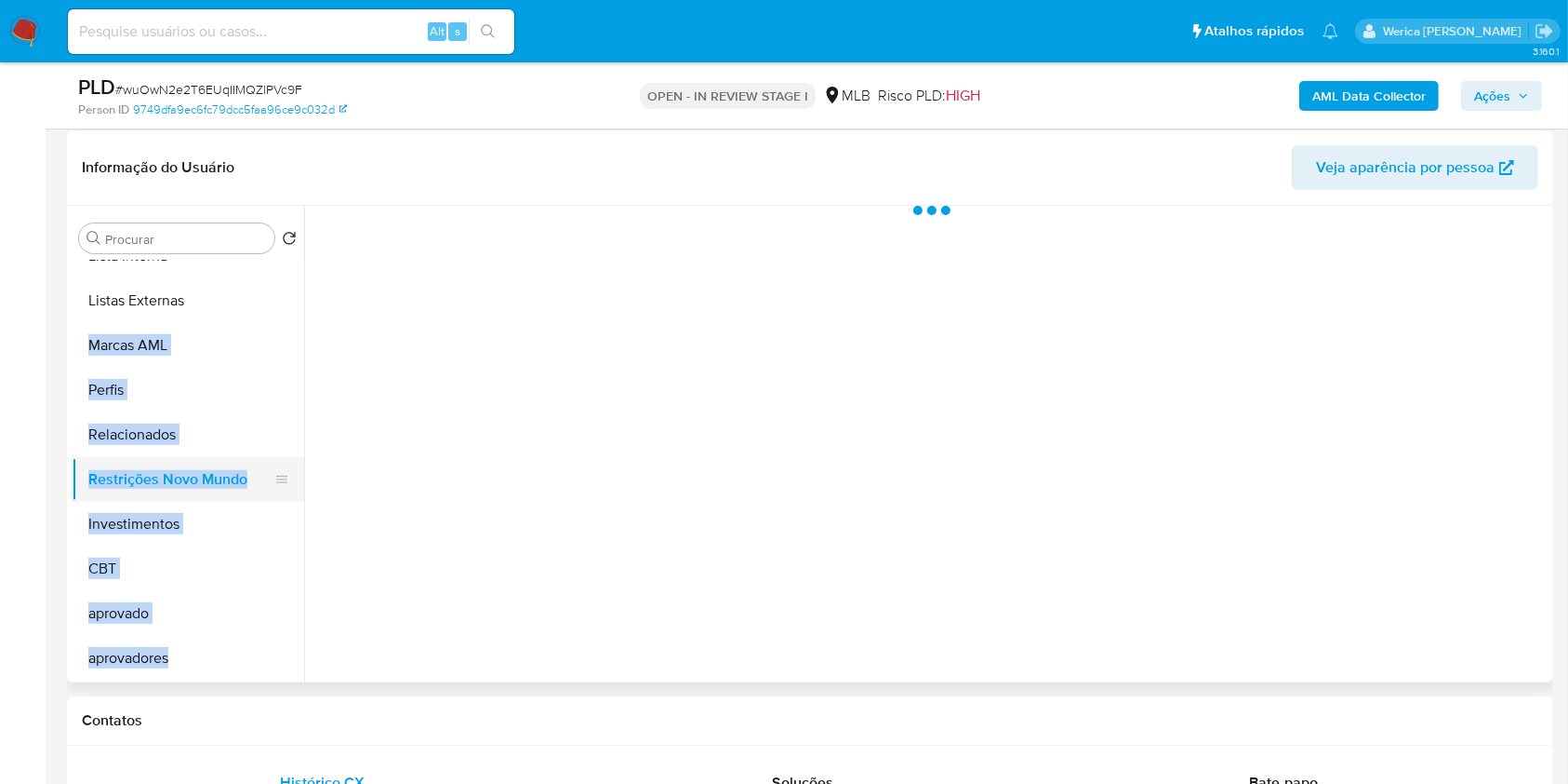
scroll to position [0, 0]
click at [716, 500] on div at bounding box center [926, 444] width 1244 height 477
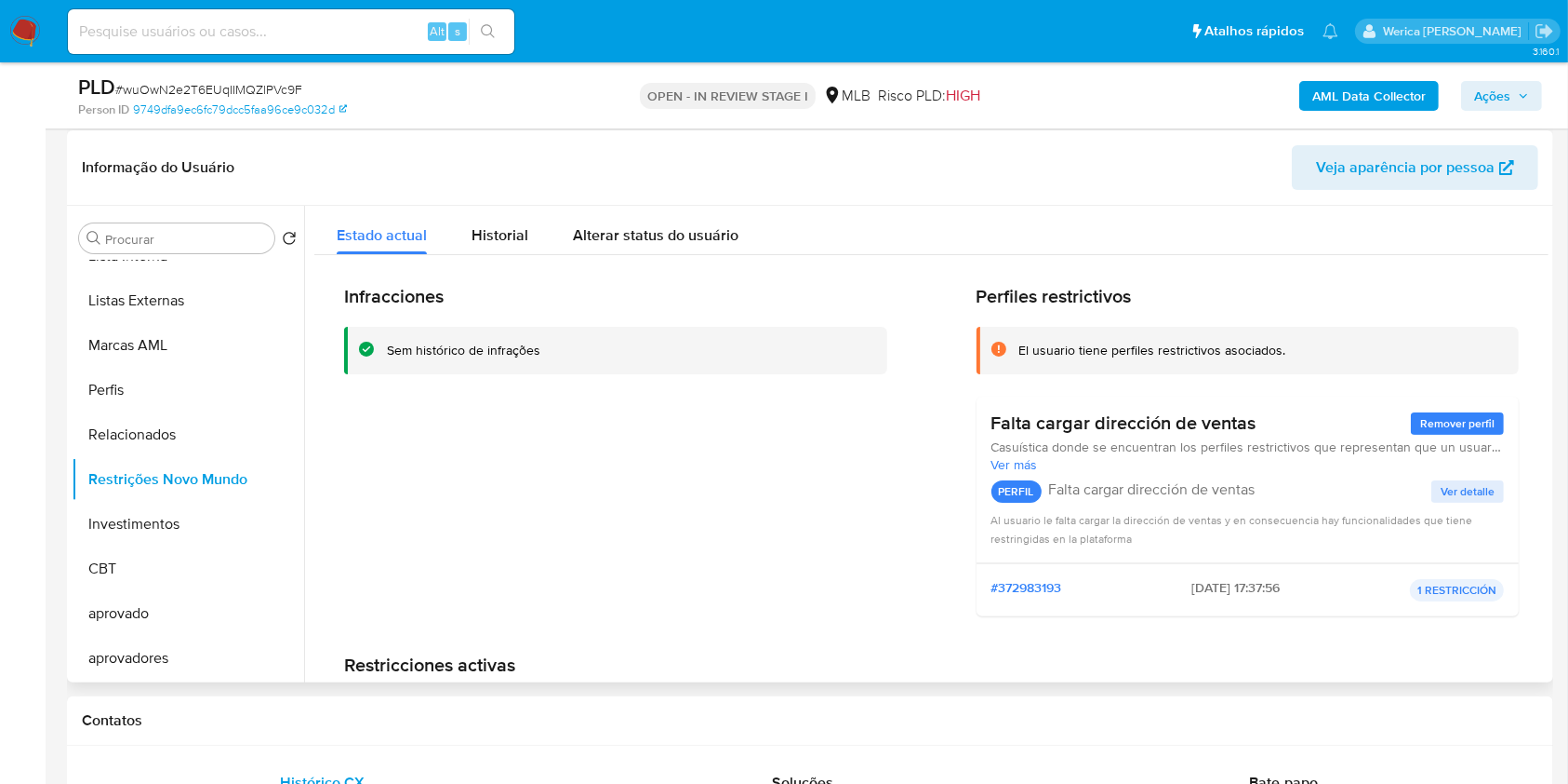
click at [824, 517] on div "Infracciones Sem histórico de infrações" at bounding box center [616, 458] width 543 height 346
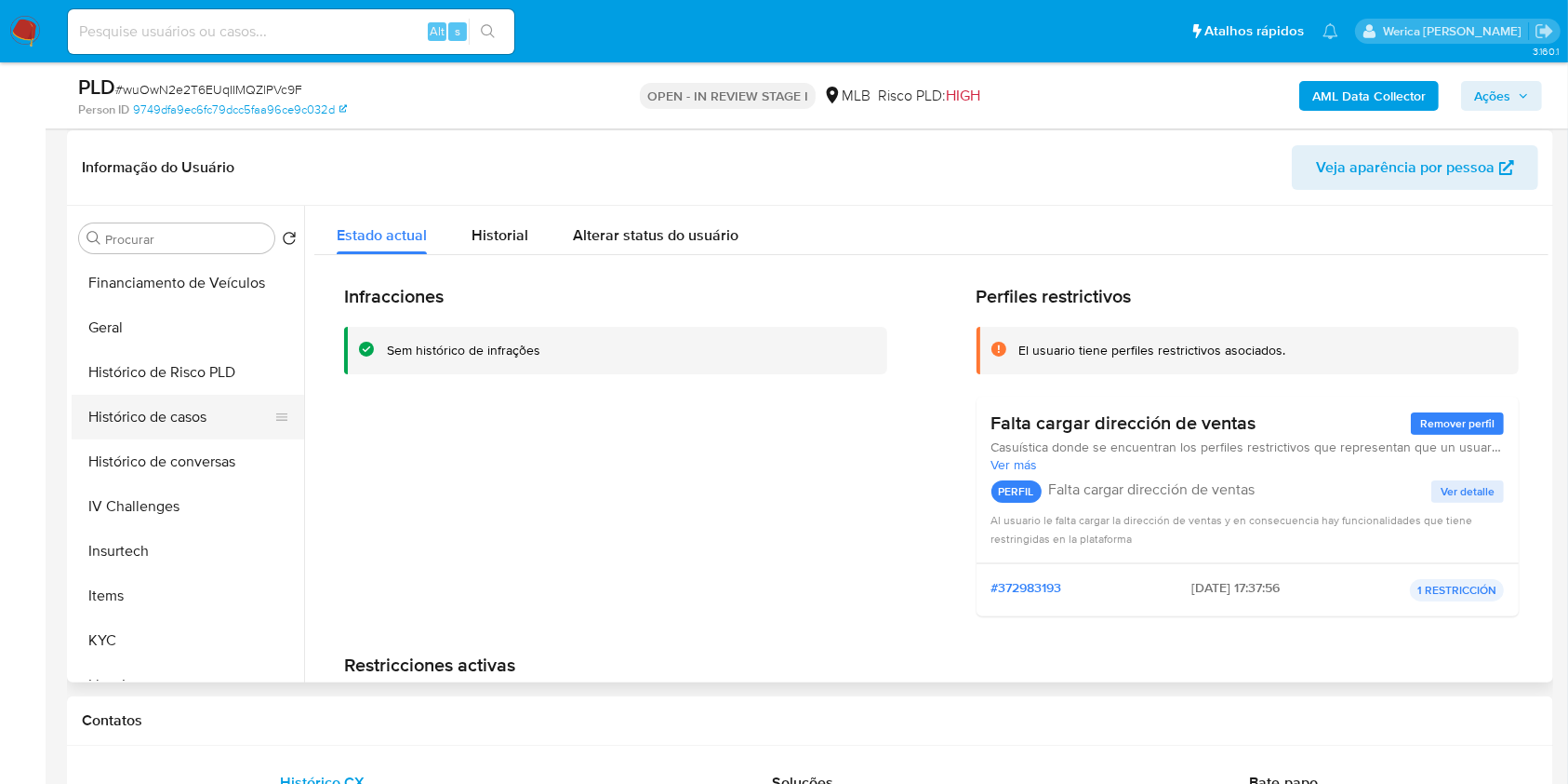
click at [183, 429] on button "Histórico de casos" at bounding box center [181, 417] width 218 height 45
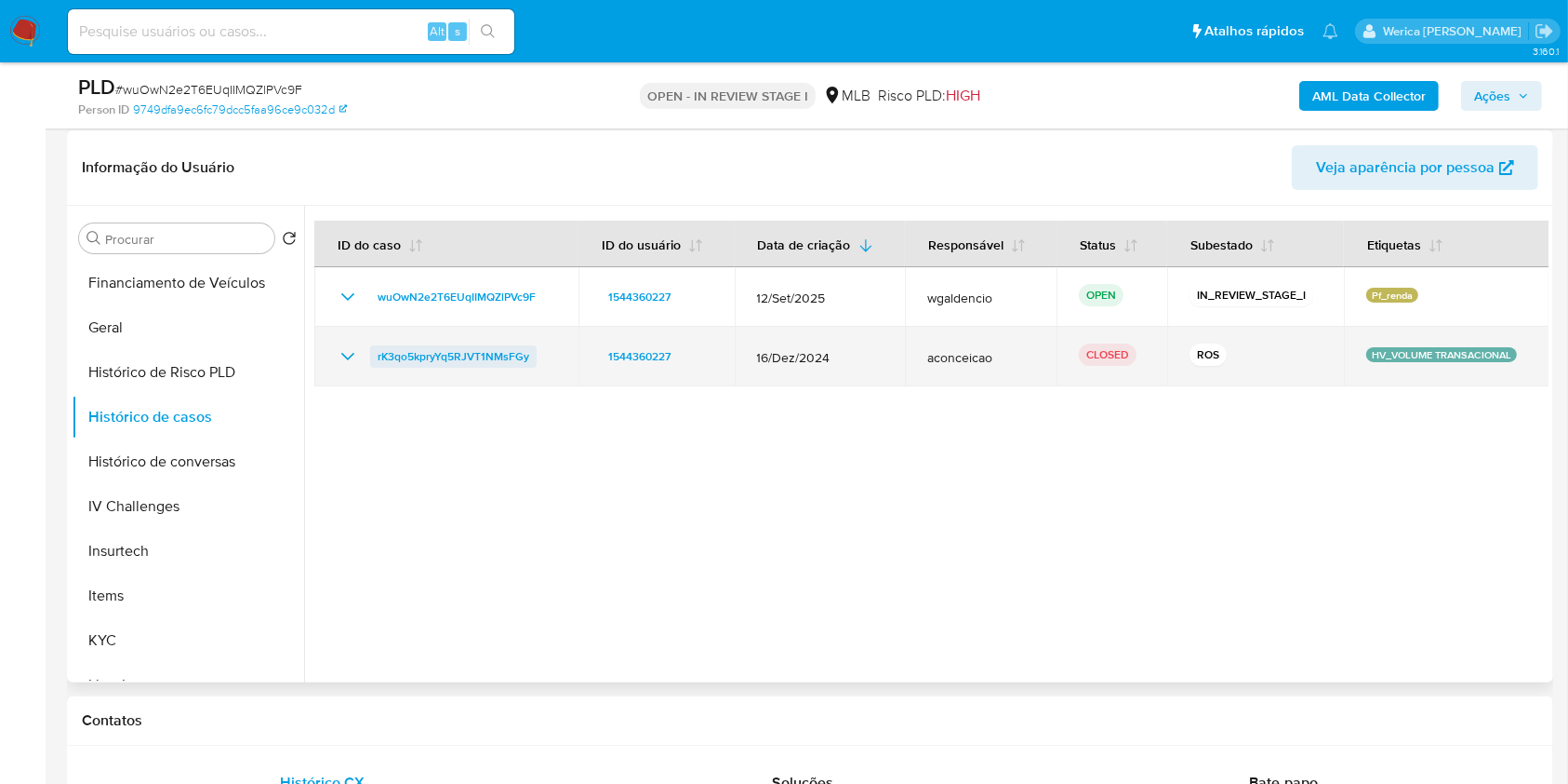
click at [447, 360] on span "rK3qo5kpryYq5RJVT1NMsFGy" at bounding box center [453, 357] width 152 height 22
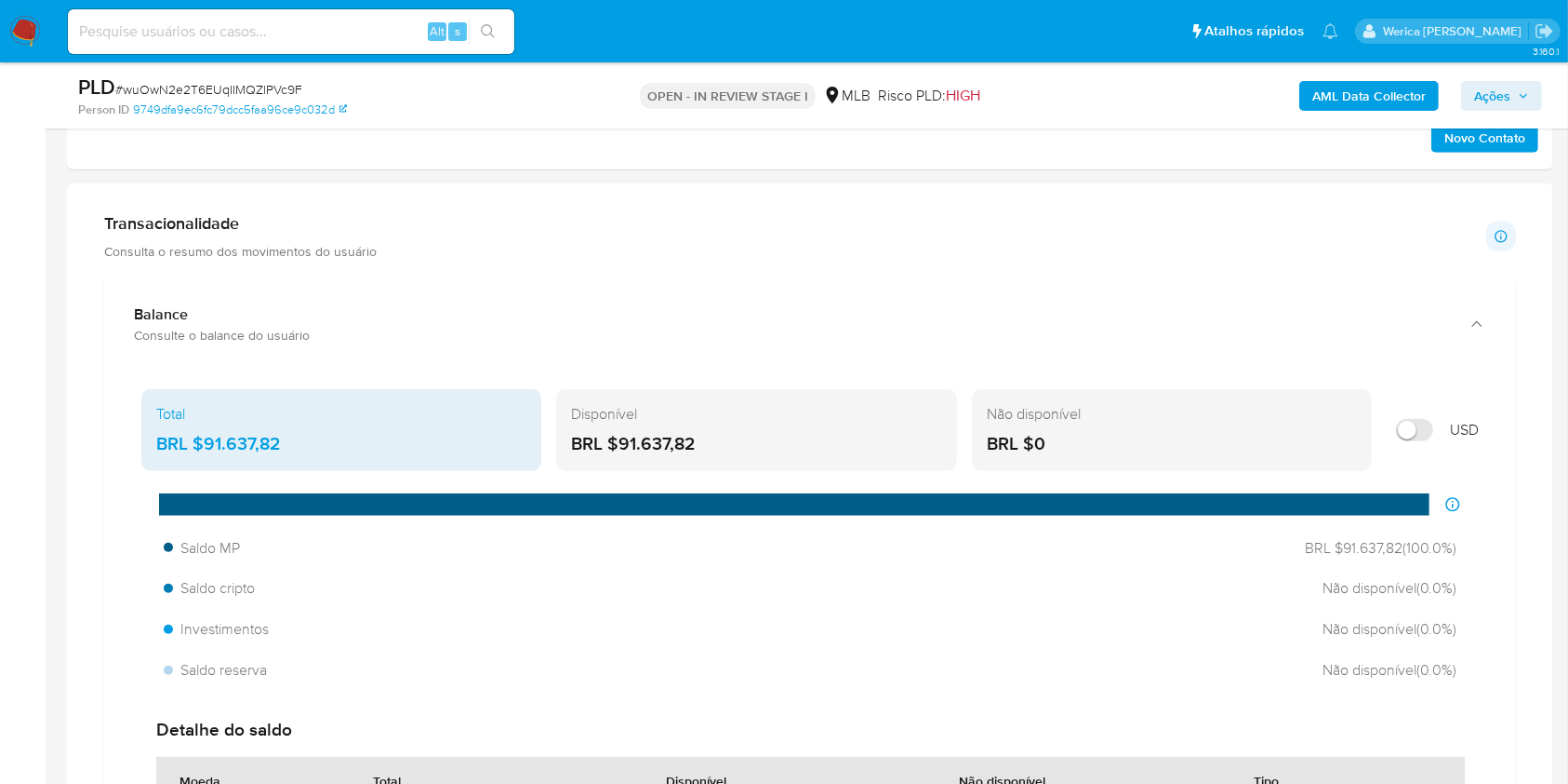
scroll to position [1235, 0]
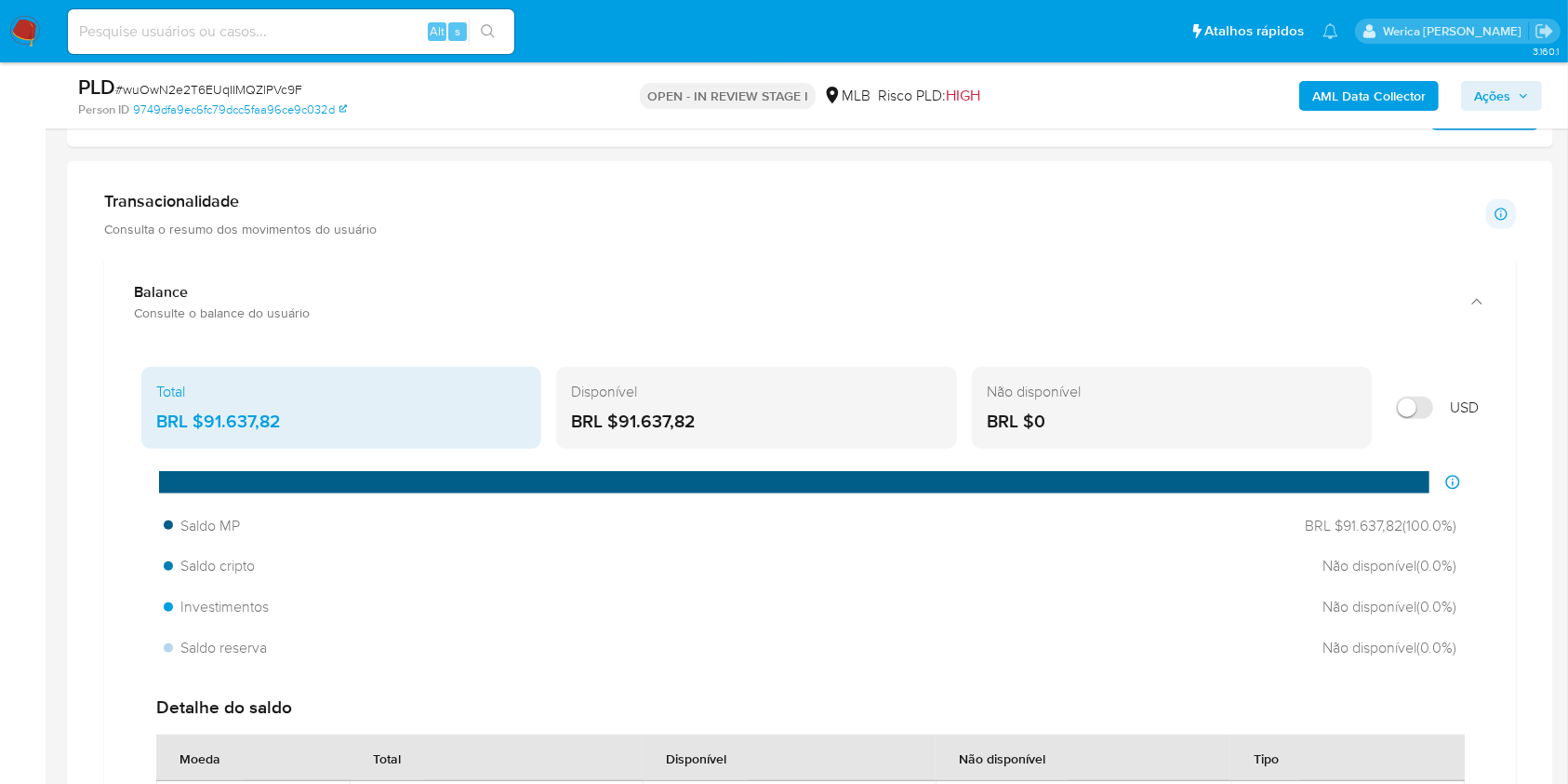
drag, startPoint x: 602, startPoint y: 419, endPoint x: 757, endPoint y: 444, distance: 157.0
click at [757, 444] on div "Disponível BRL $91.637,82" at bounding box center [757, 408] width 400 height 82
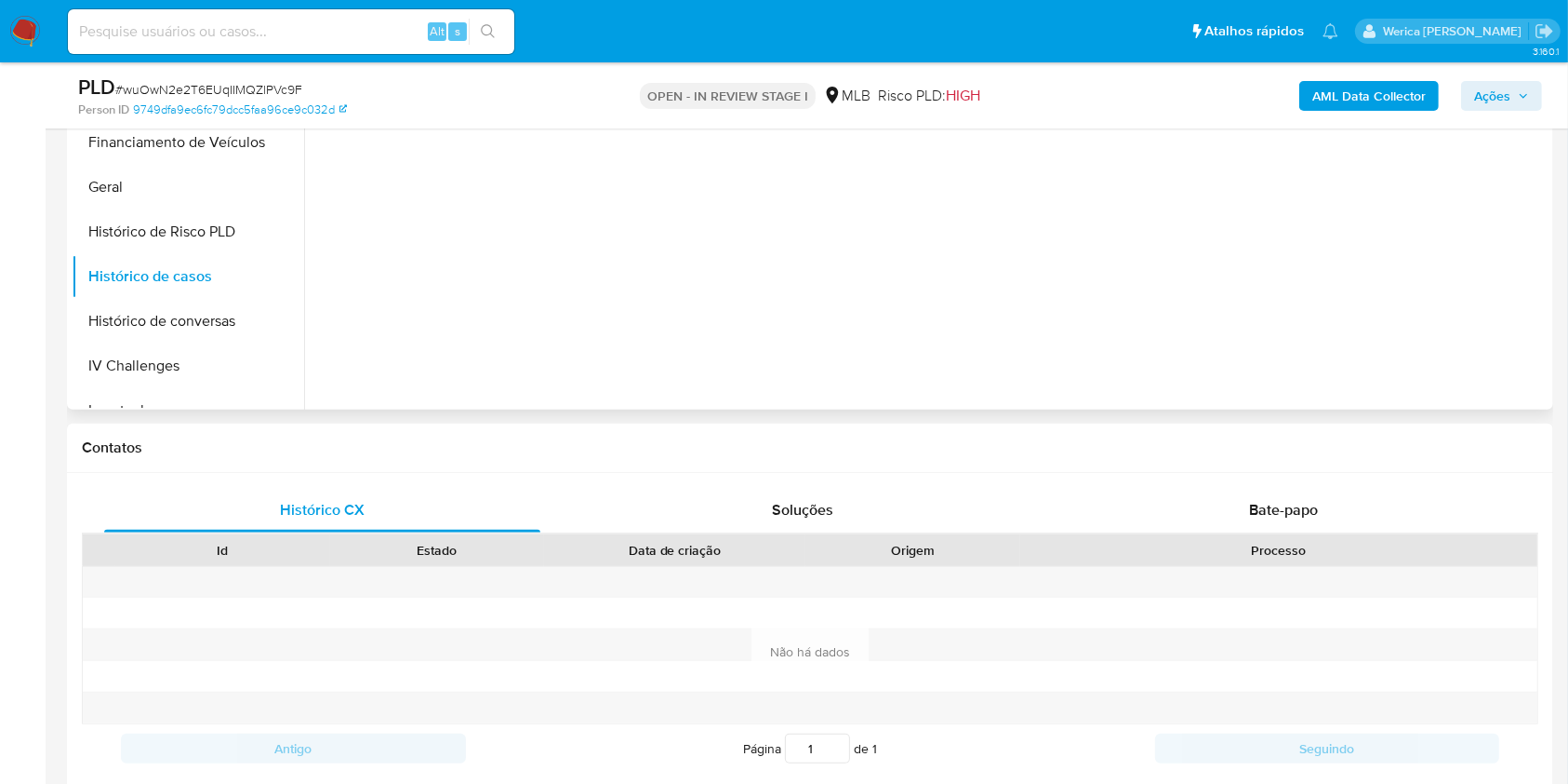
scroll to position [387, 0]
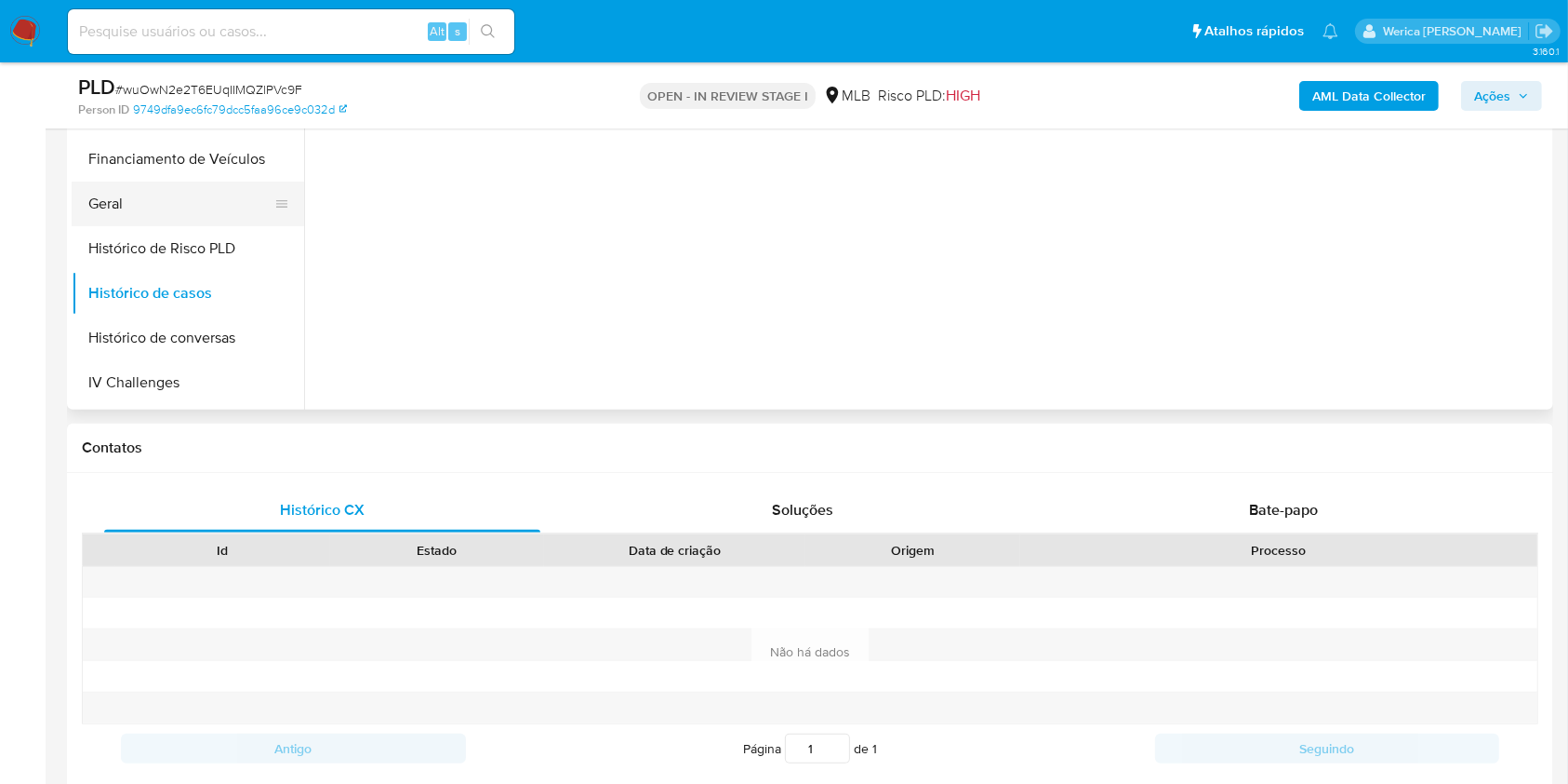
click at [168, 205] on button "Geral" at bounding box center [181, 204] width 218 height 45
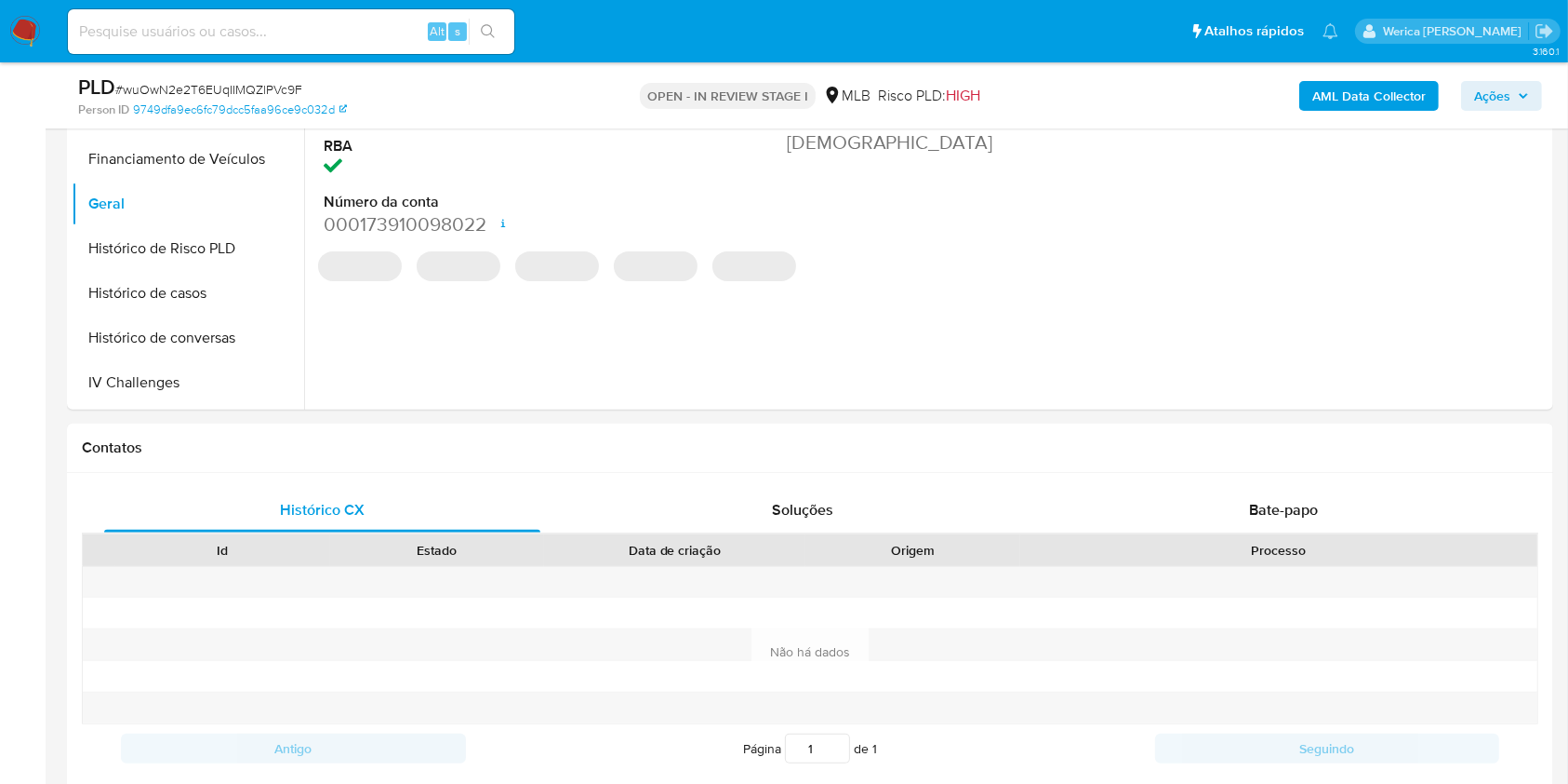
scroll to position [365, 0]
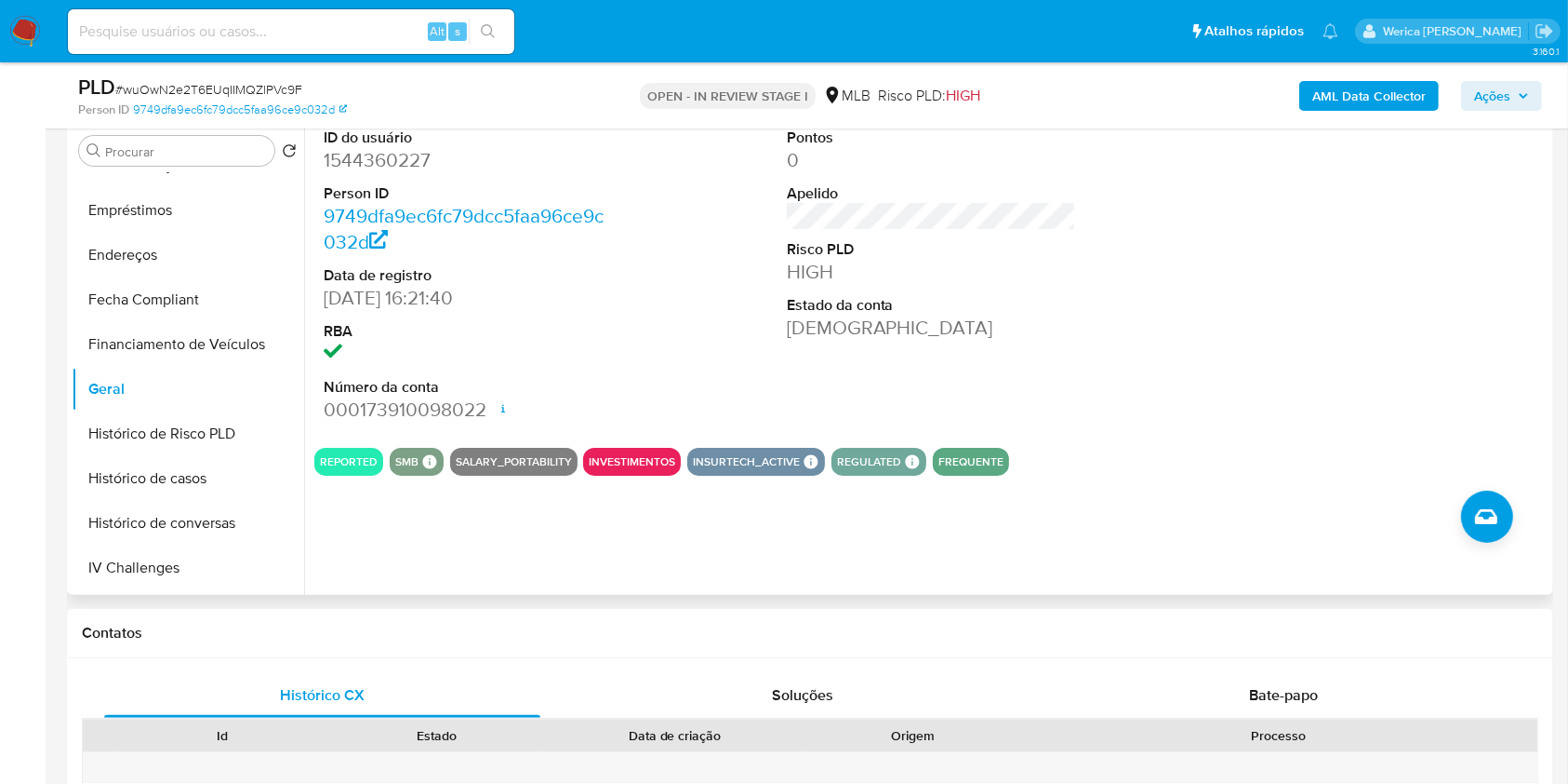
click at [941, 588] on div "ID do usuário 1544360227 Person ID 9749dfa9ec6fc79dcc5faa96ce9c032d Data de reg…" at bounding box center [926, 357] width 1244 height 477
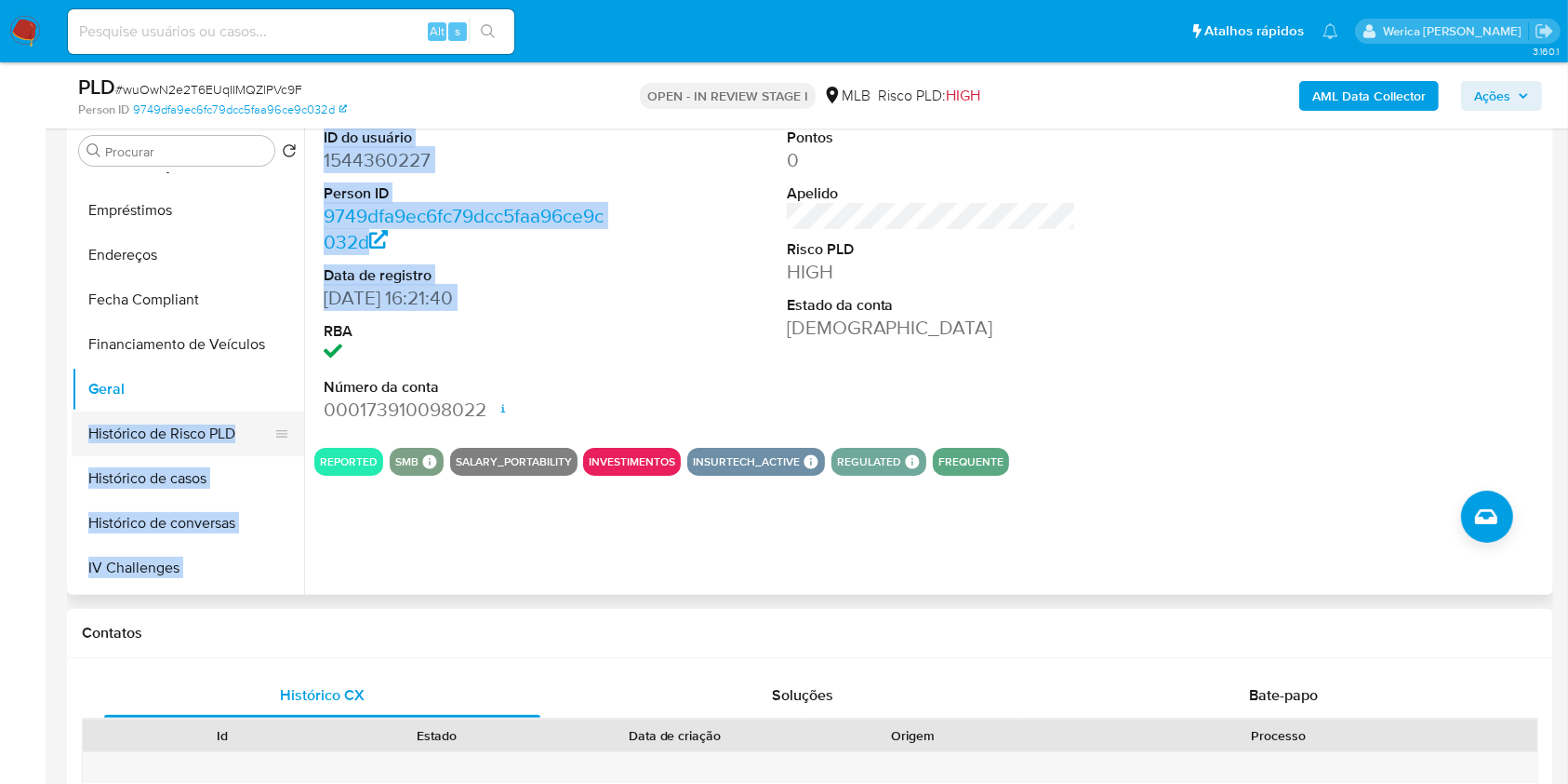
drag, startPoint x: 310, startPoint y: 331, endPoint x: 292, endPoint y: 424, distance: 94.7
click at [292, 424] on div "Procurar Retornar ao pedido padrão Adiantamentos de Dinheiro Anexos Cartões Con…" at bounding box center [810, 357] width 1477 height 477
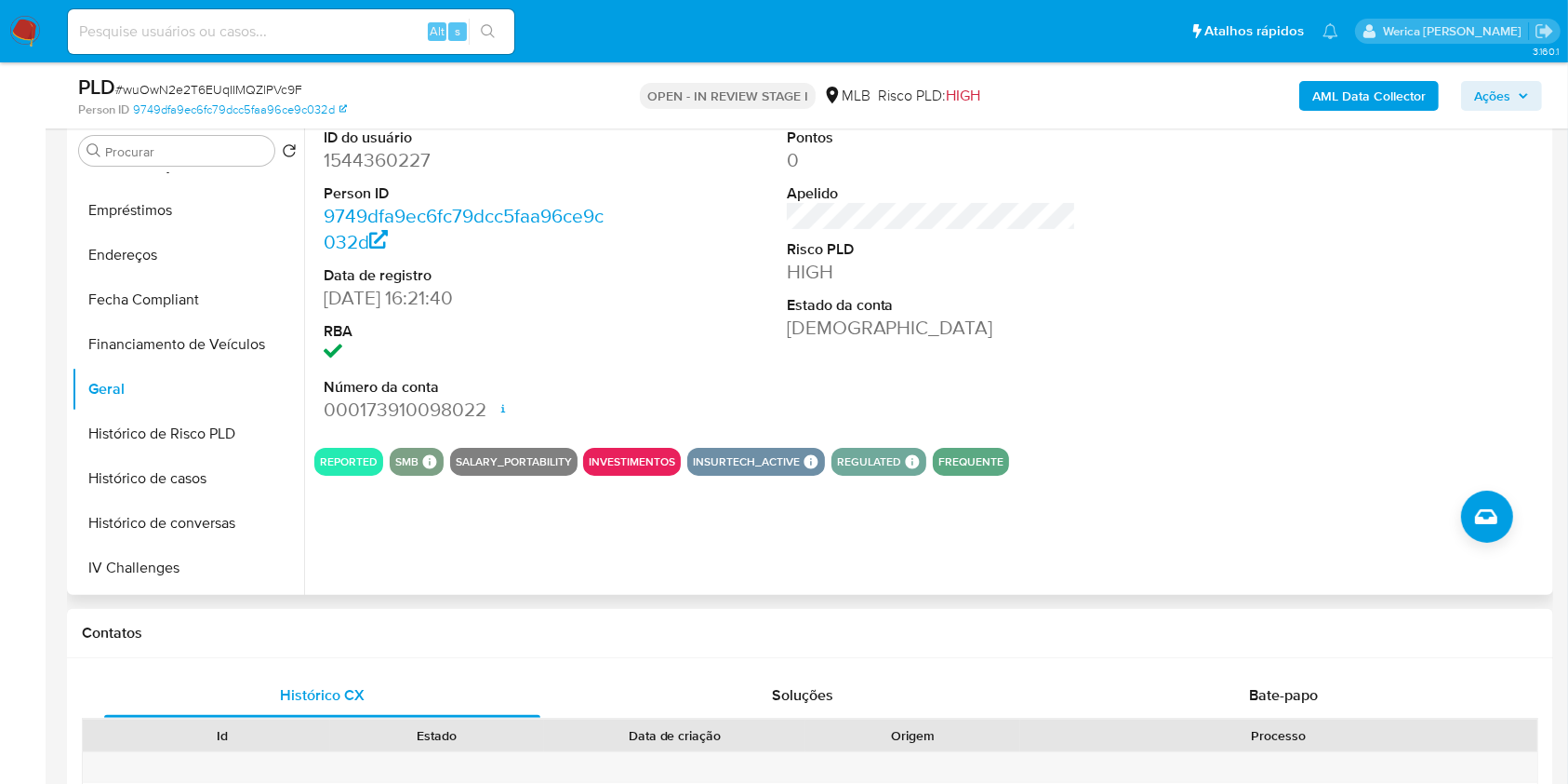
click at [305, 369] on div "ID do usuário 1544360227 Person ID 9749dfa9ec6fc79dcc5faa96ce9c032d Data de reg…" at bounding box center [926, 357] width 1244 height 477
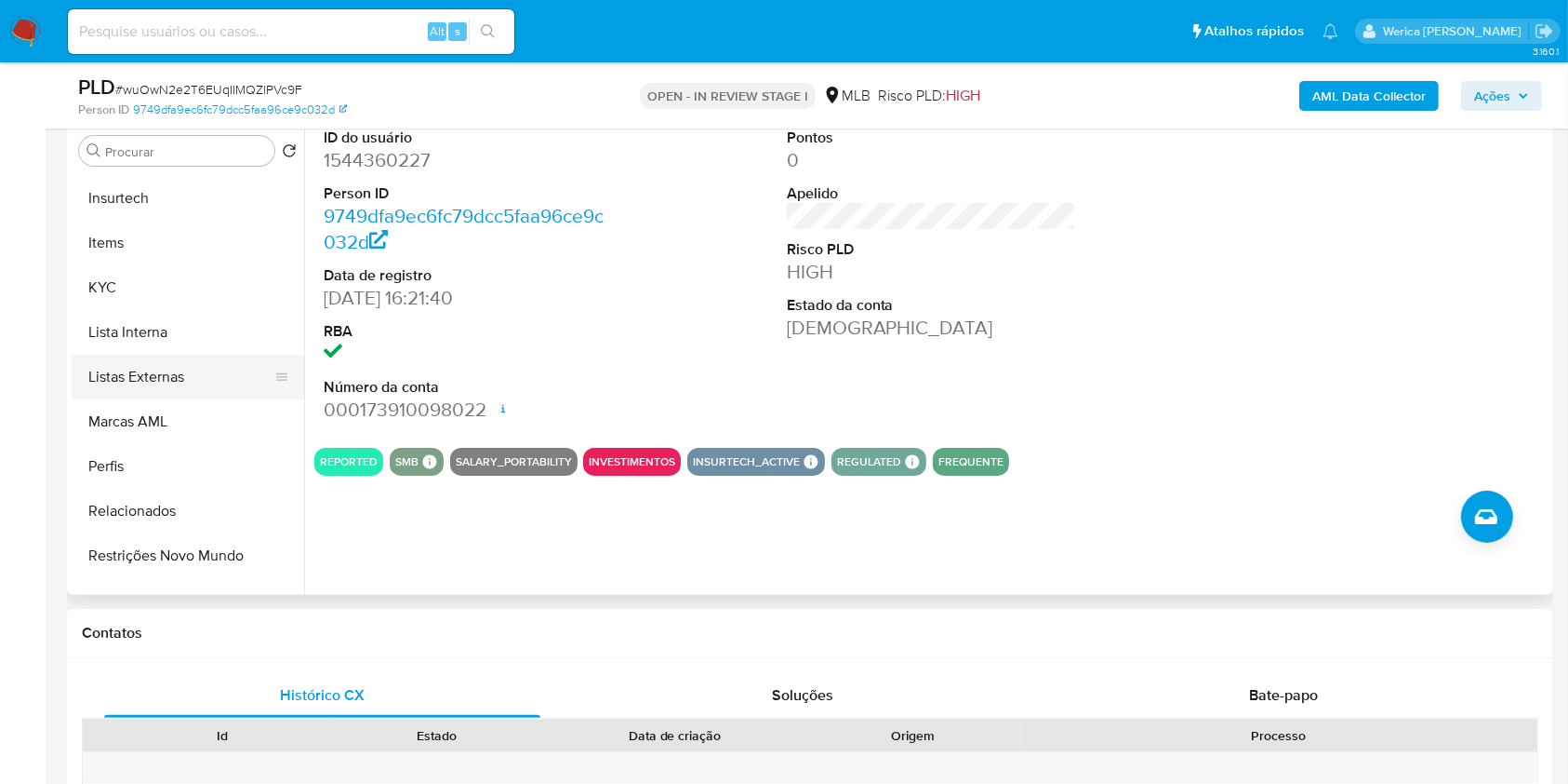
scroll to position [804, 0]
click at [185, 290] on button "KYC" at bounding box center [181, 285] width 218 height 45
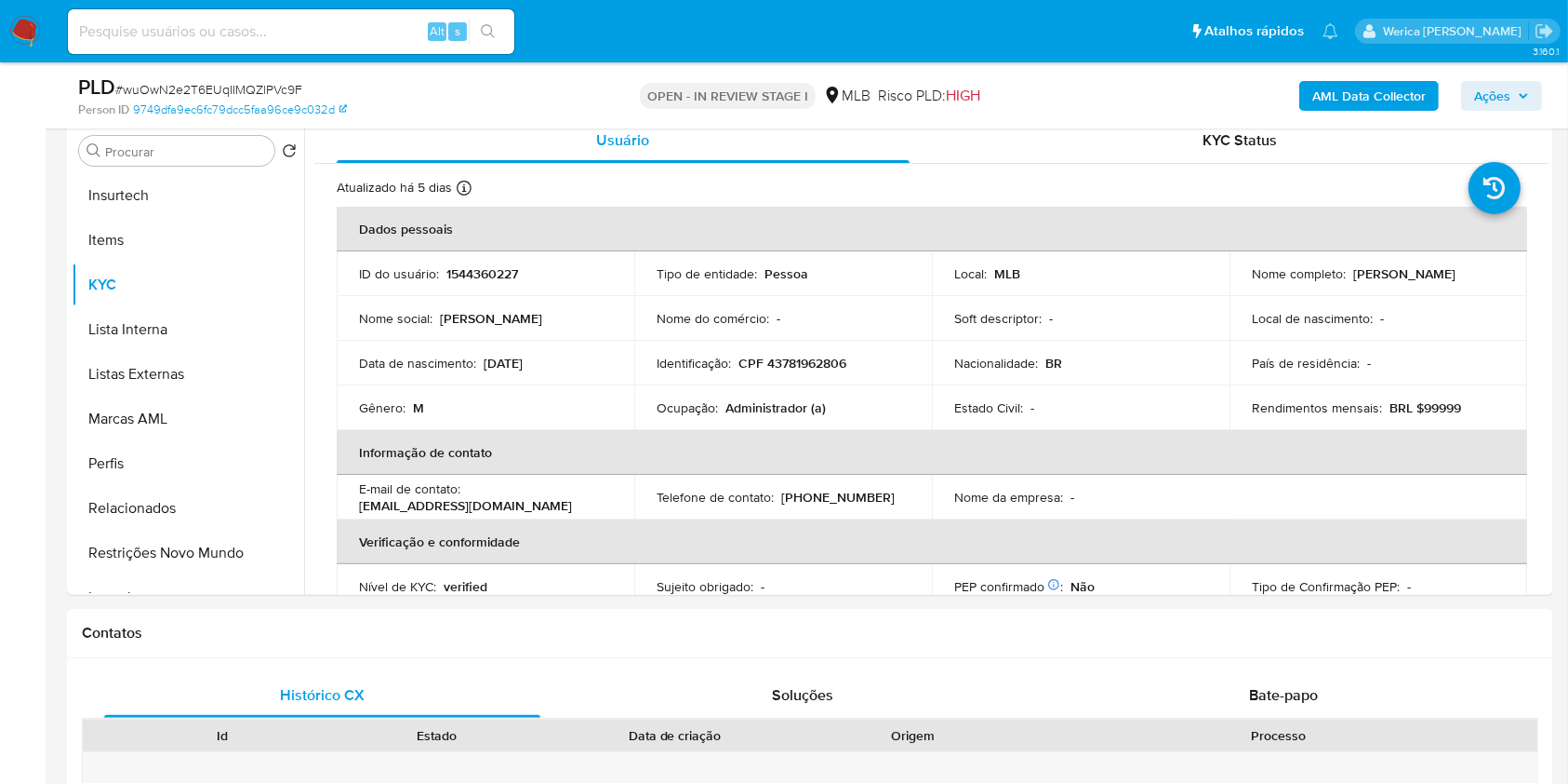
drag, startPoint x: 313, startPoint y: 459, endPoint x: 313, endPoint y: 427, distance: 32.0
click at [313, 427] on div "Usuário KYC Status Atualizado há 5 dias Criado: [DATE] 17:21:41 Atualizado: [DA…" at bounding box center [926, 357] width 1244 height 477
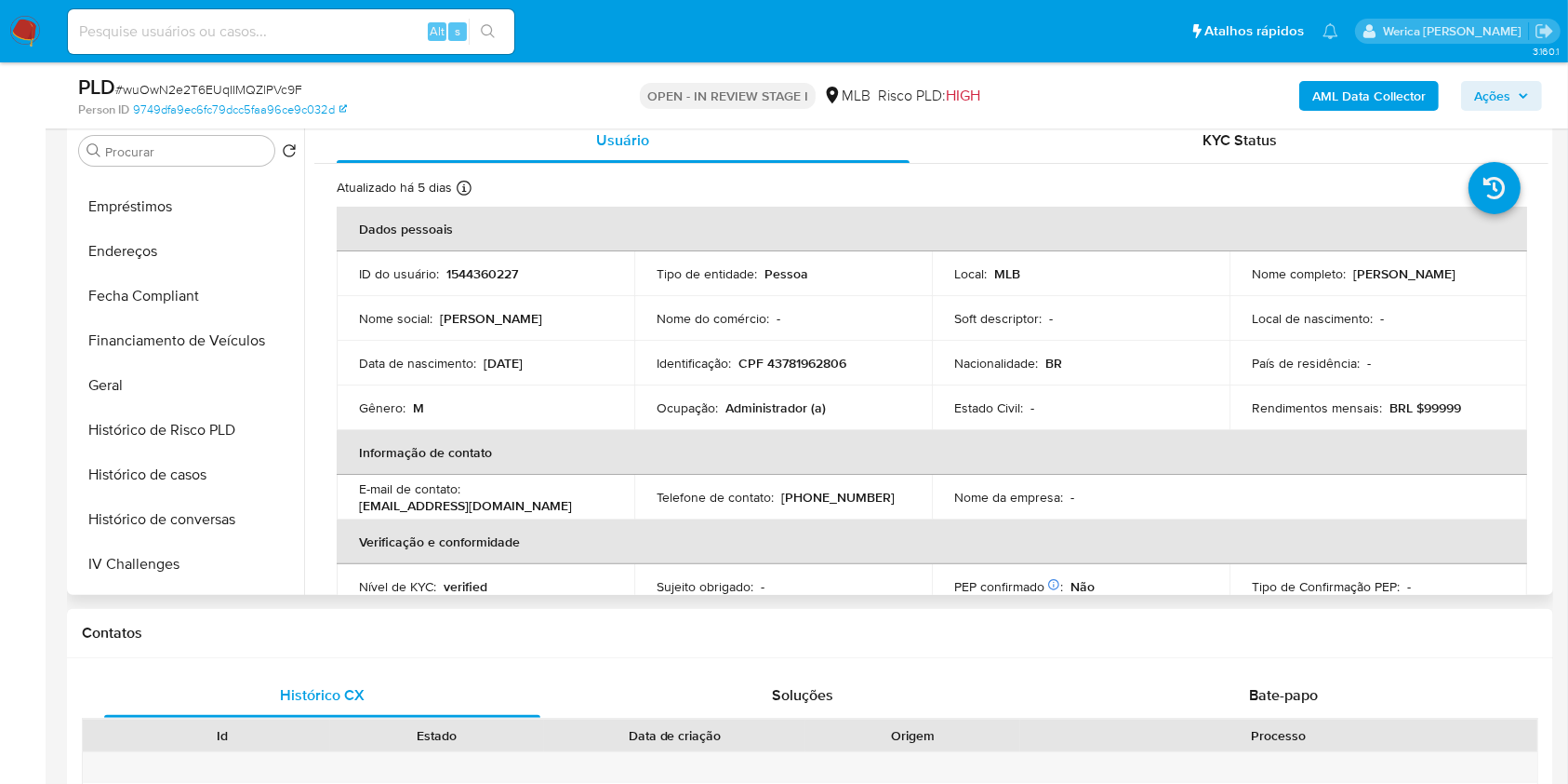
scroll to position [377, 0]
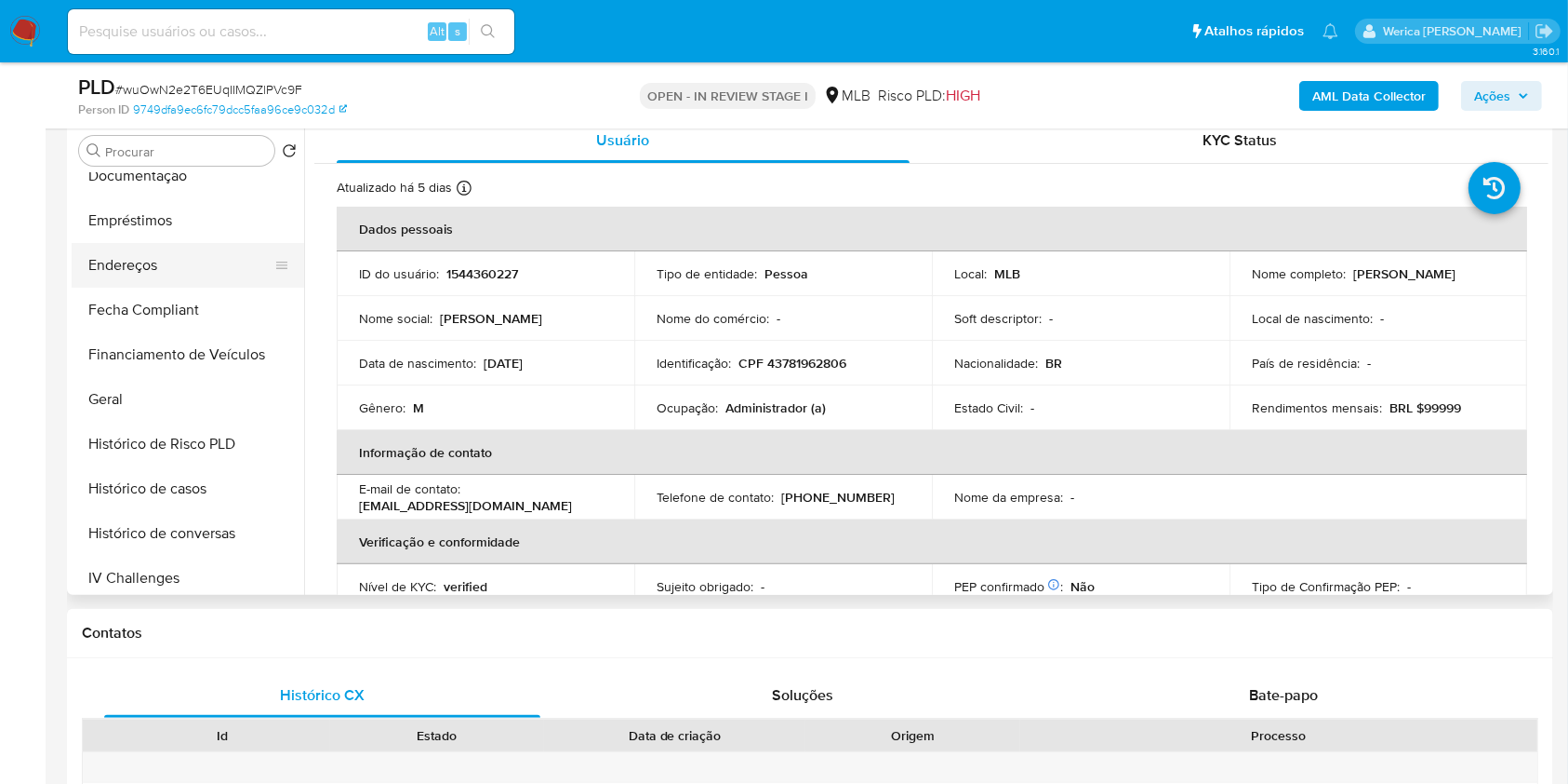
click at [186, 277] on button "Endereços" at bounding box center [181, 265] width 218 height 45
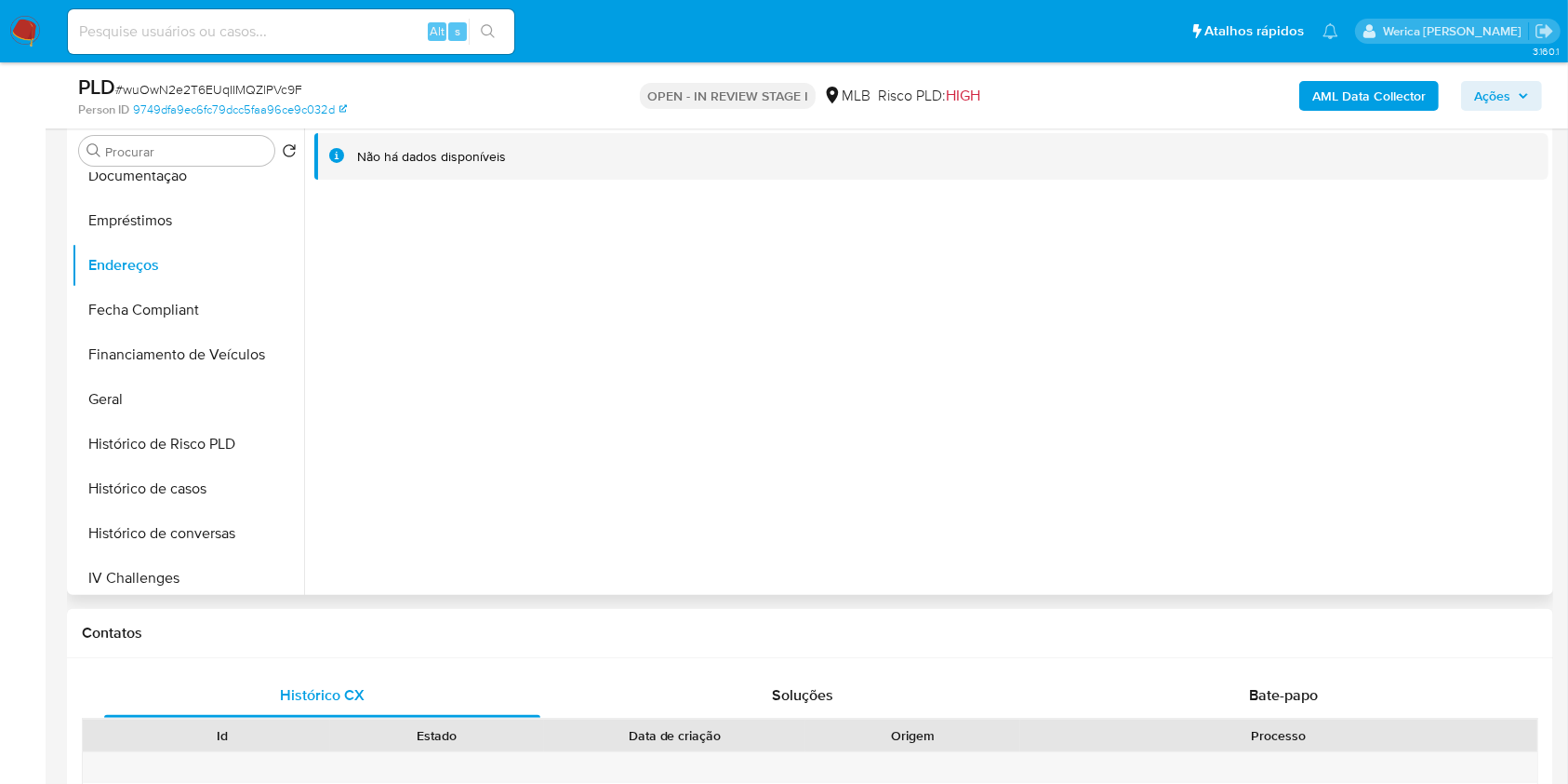
click at [1307, 319] on div "Não há dados disponíveis" at bounding box center [926, 357] width 1244 height 477
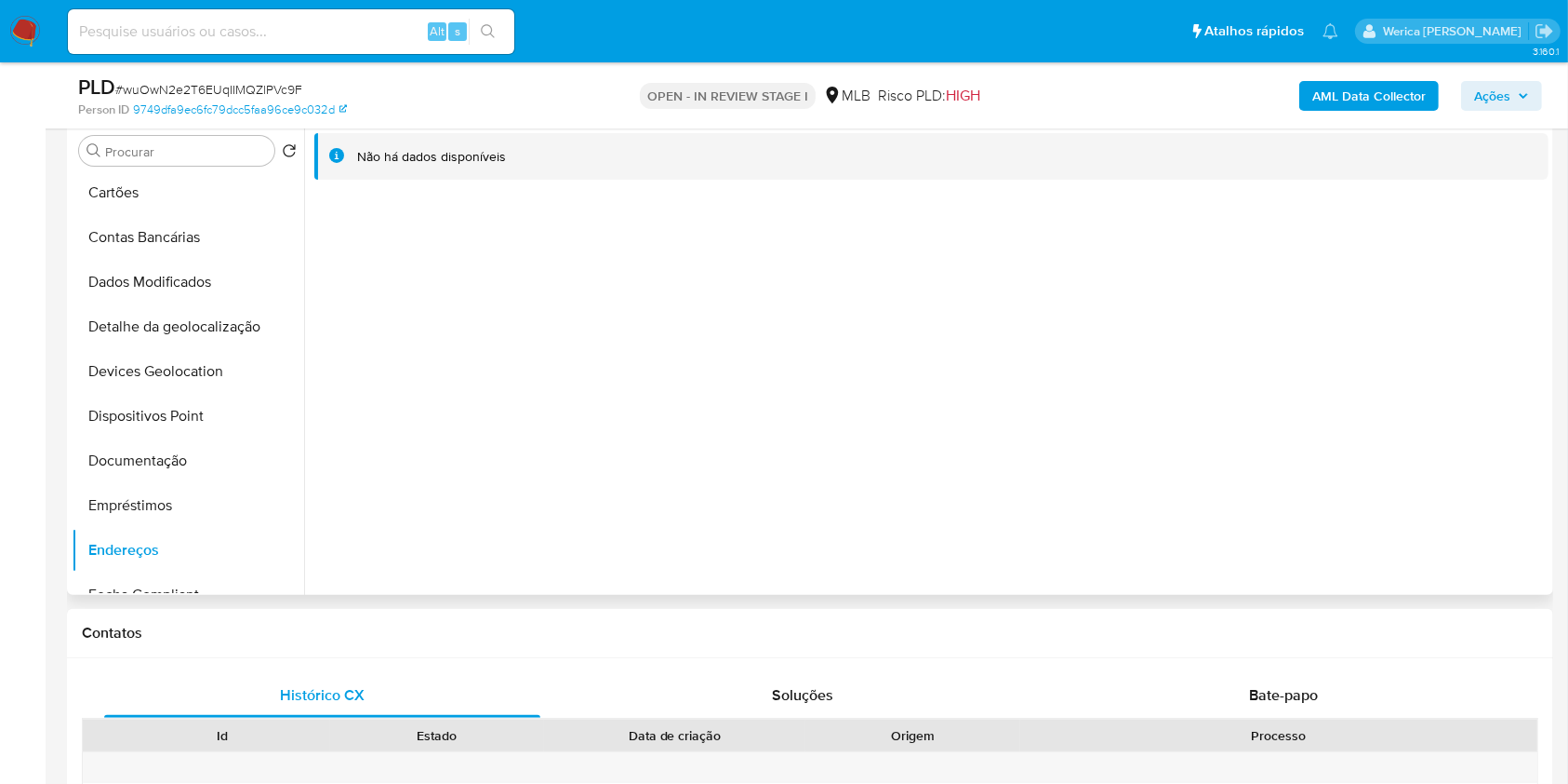
scroll to position [82, 0]
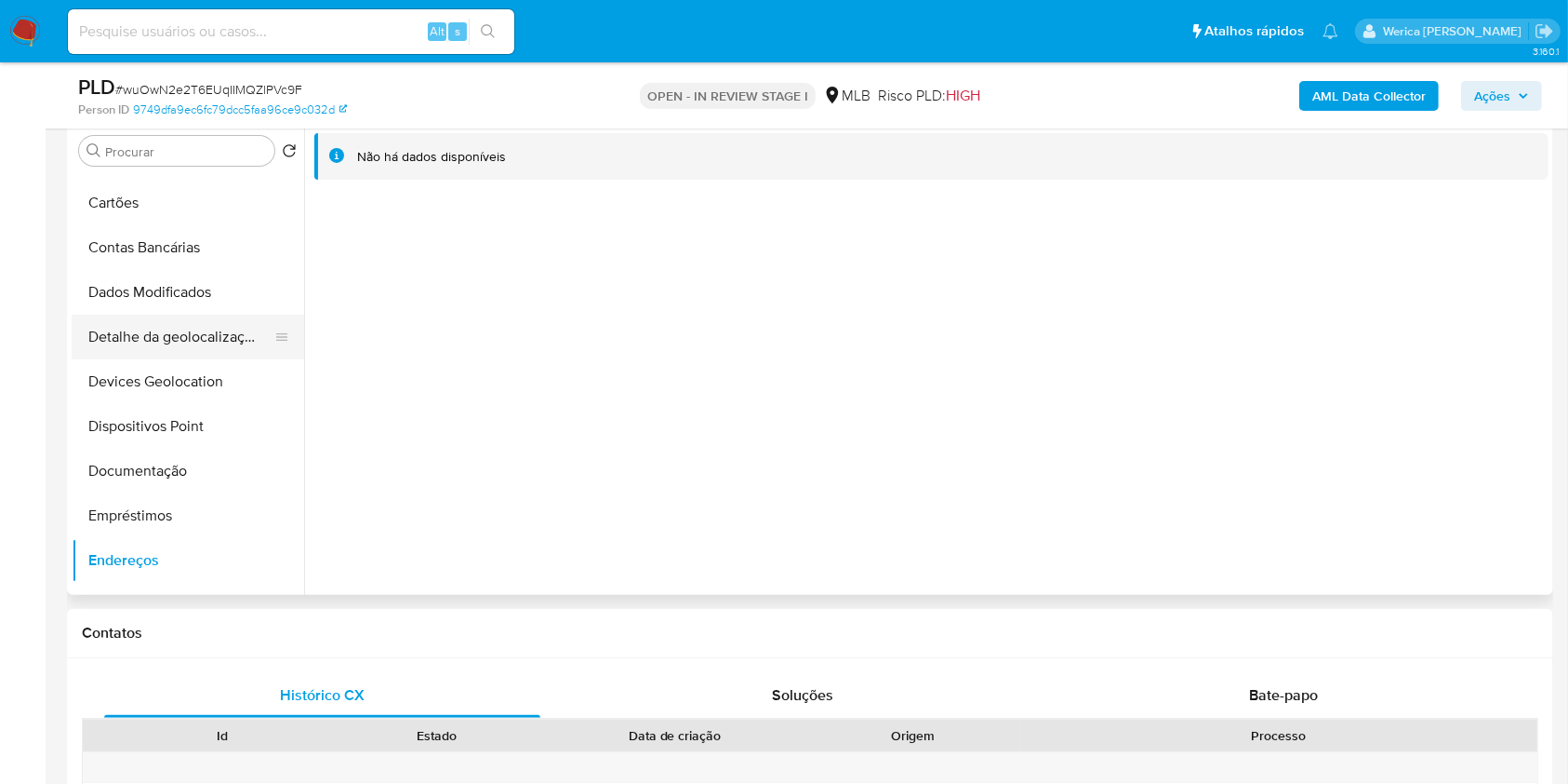
click at [153, 354] on button "Detalhe da geolocalização" at bounding box center [181, 337] width 218 height 45
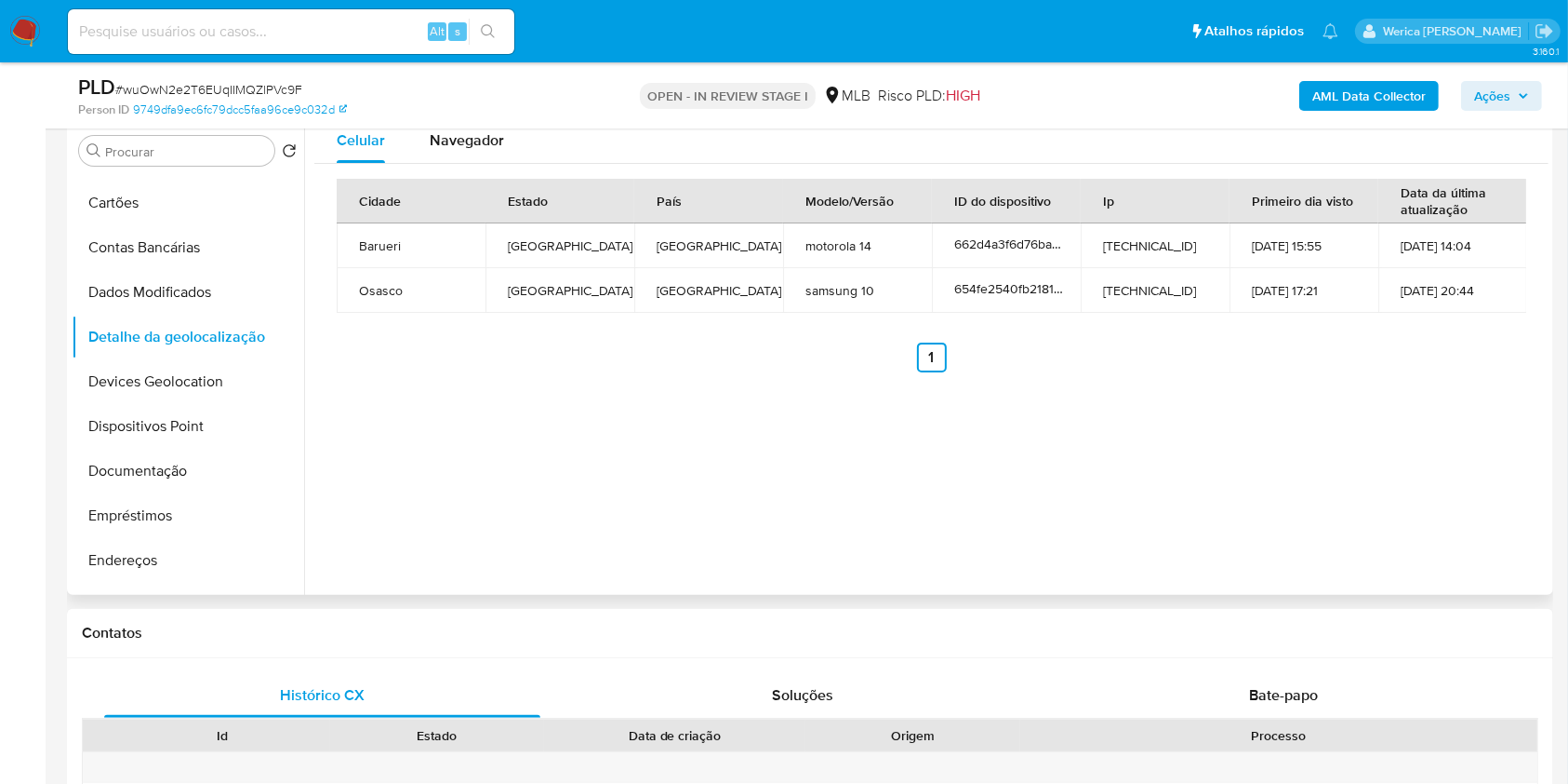
click at [1446, 488] on div "Celular Navegador Cidade Estado País Modelo/Versão ID do dispositivo Ip Primeir…" at bounding box center [926, 357] width 1244 height 477
click at [289, 342] on button "Detalhe da geolocalização" at bounding box center [181, 337] width 218 height 45
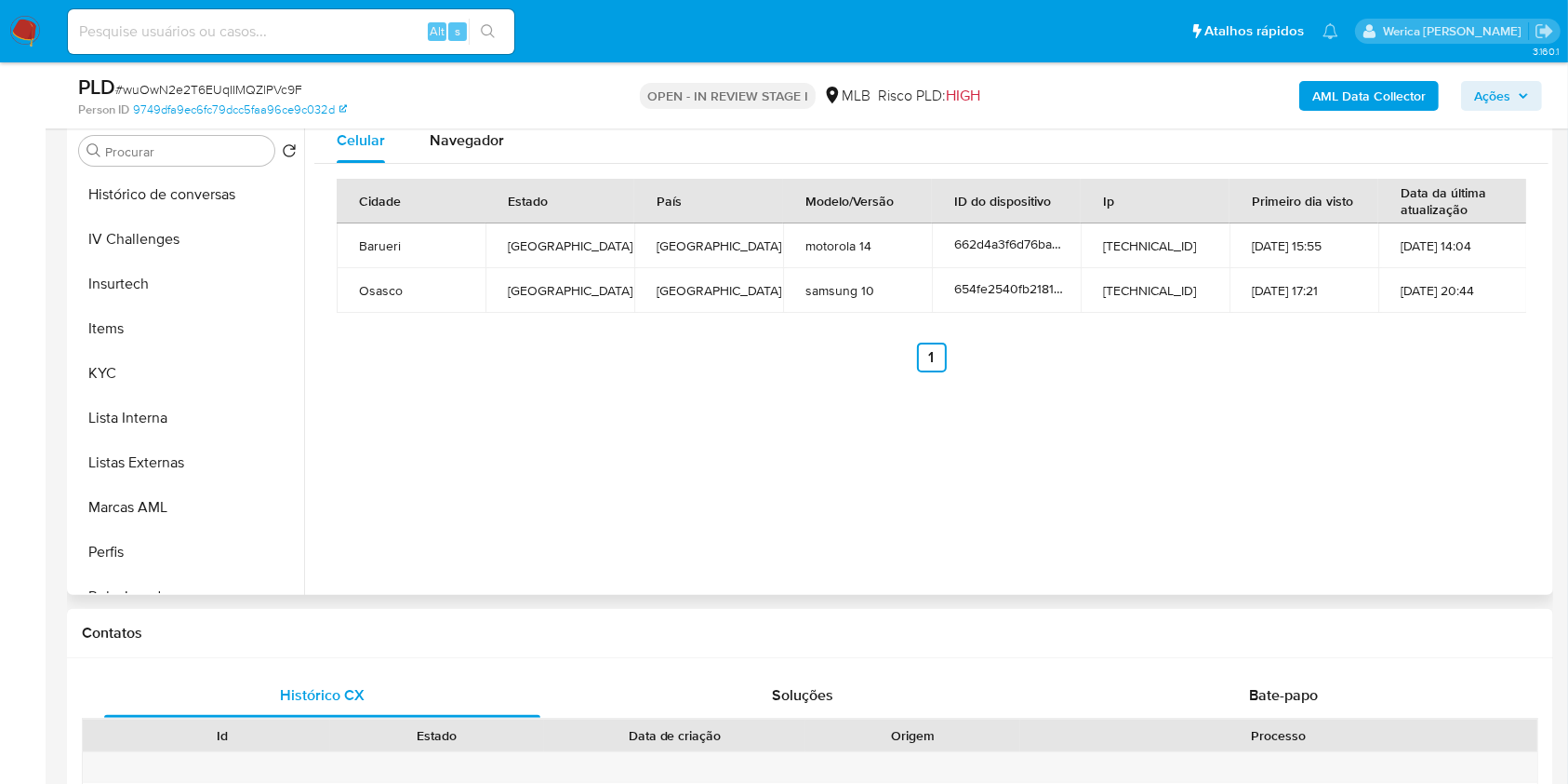
scroll to position [893, 0]
click at [201, 460] on button "Restrições Novo Mundo" at bounding box center [181, 464] width 218 height 45
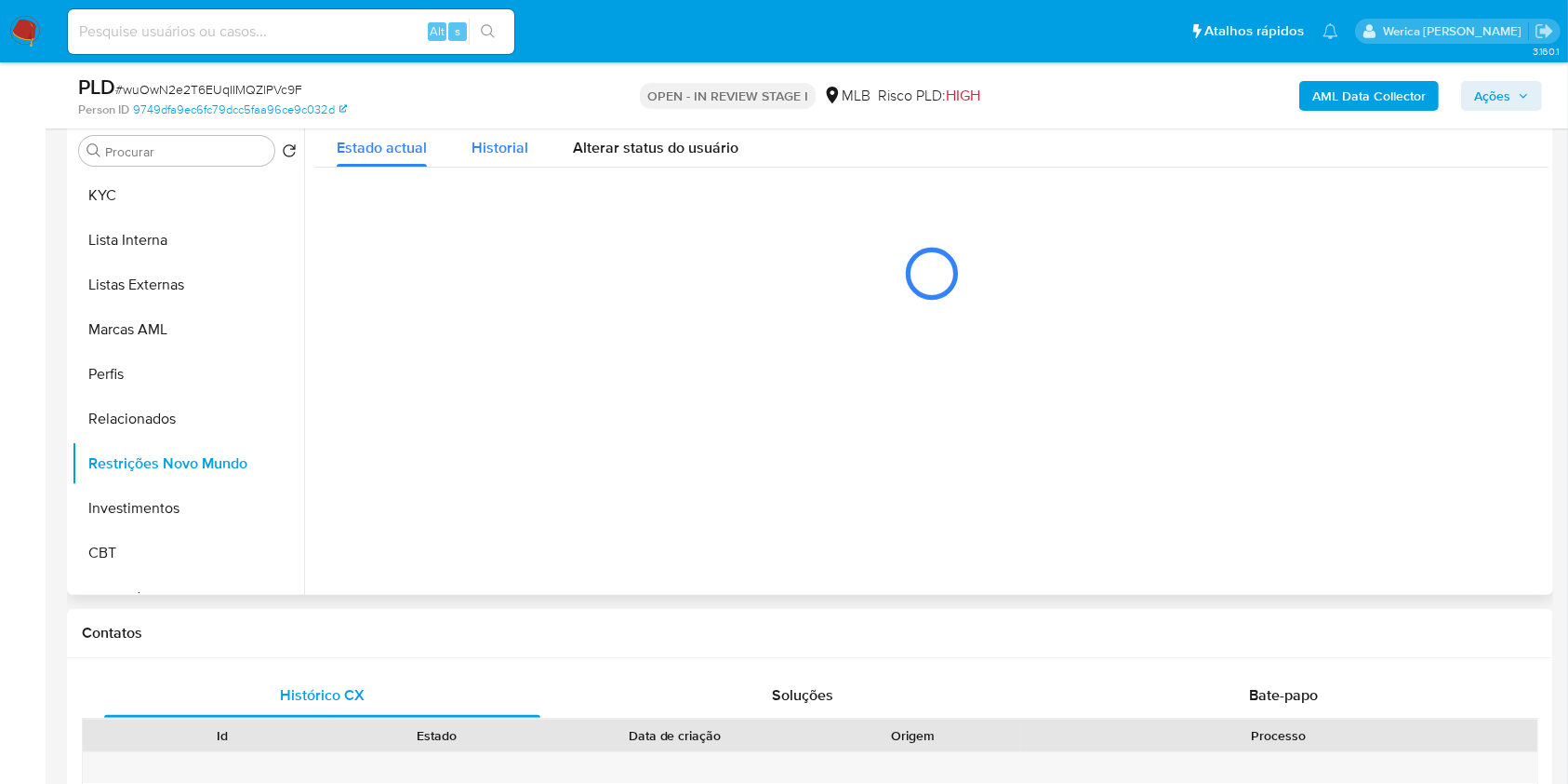
click at [491, 156] on span "Historial" at bounding box center [500, 147] width 57 height 21
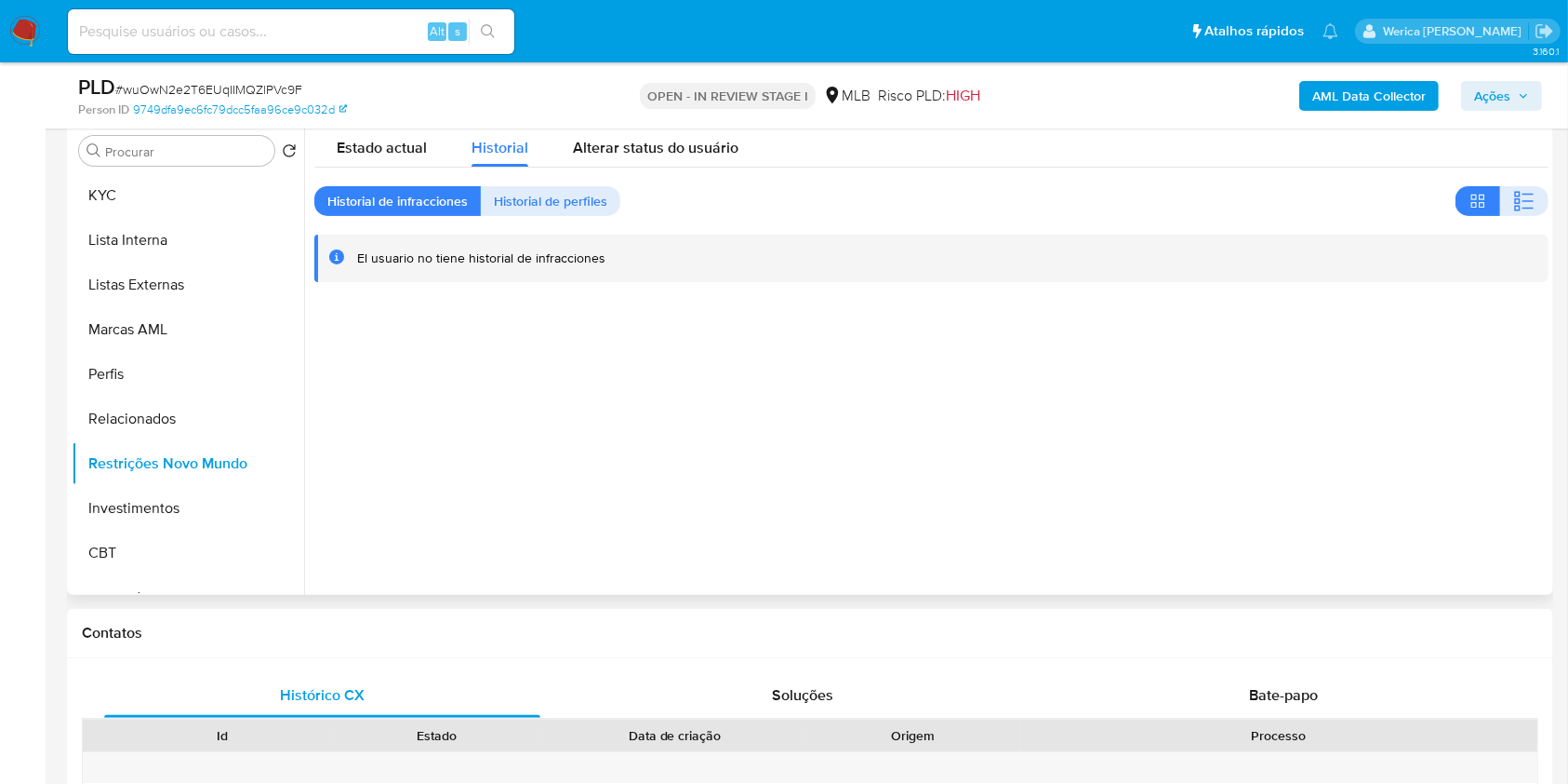
click at [1369, 423] on div at bounding box center [926, 357] width 1244 height 477
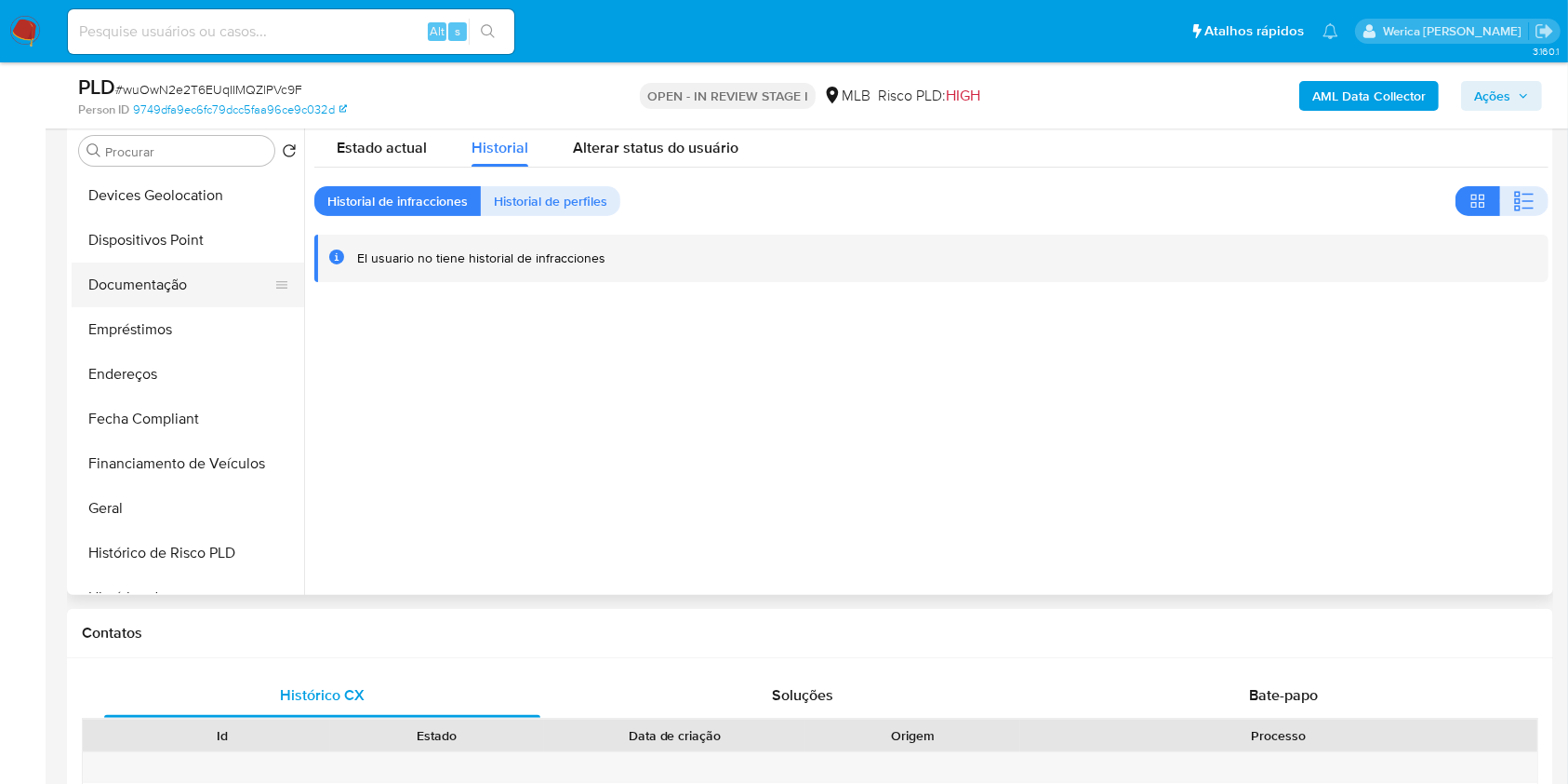
scroll to position [264, 0]
click at [201, 243] on button "Dispositivos Point" at bounding box center [181, 244] width 218 height 45
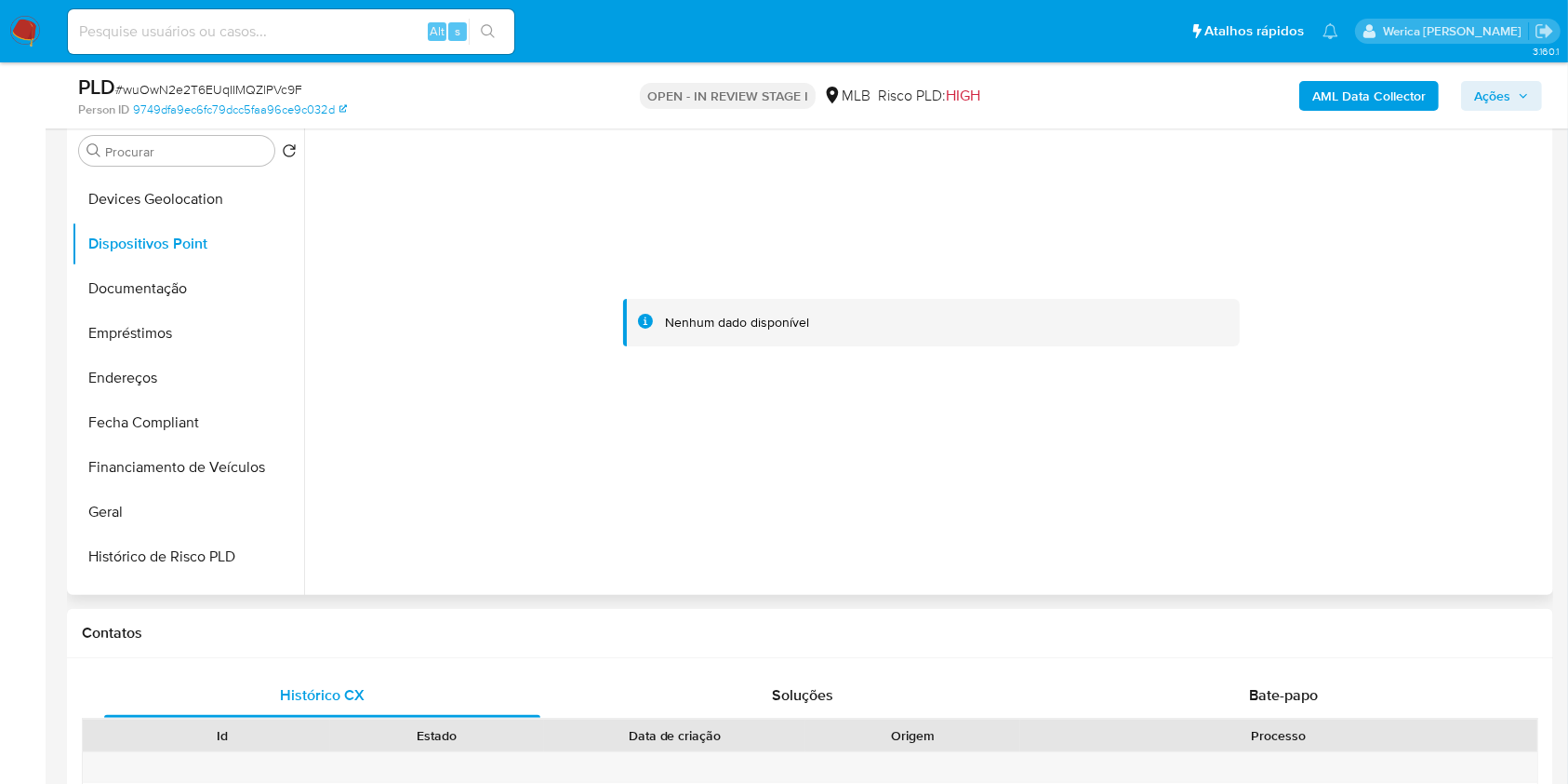
click at [1347, 413] on div at bounding box center [931, 323] width 1234 height 410
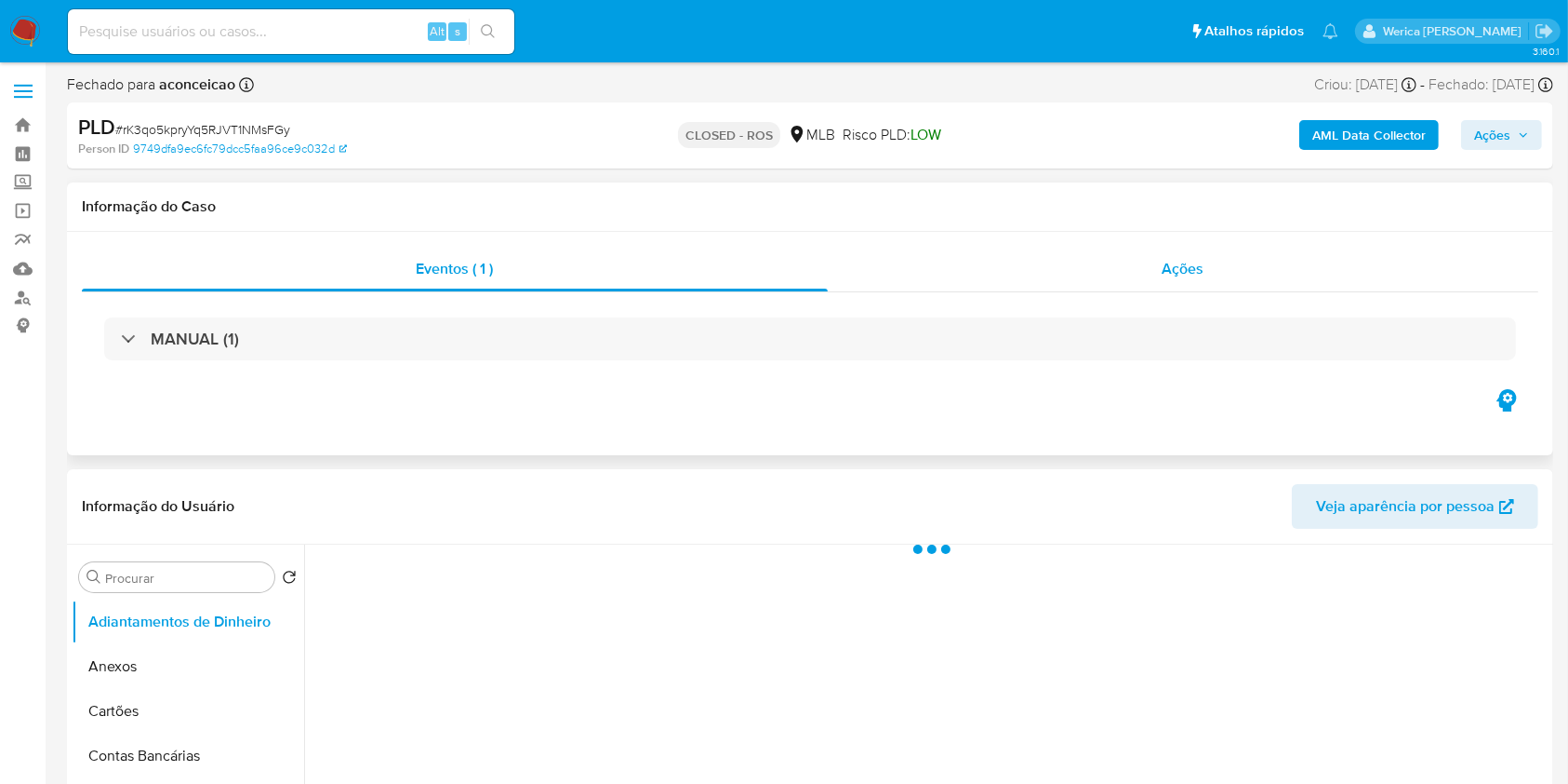
select select "10"
click at [1159, 287] on div "Ações" at bounding box center [1184, 269] width 711 height 45
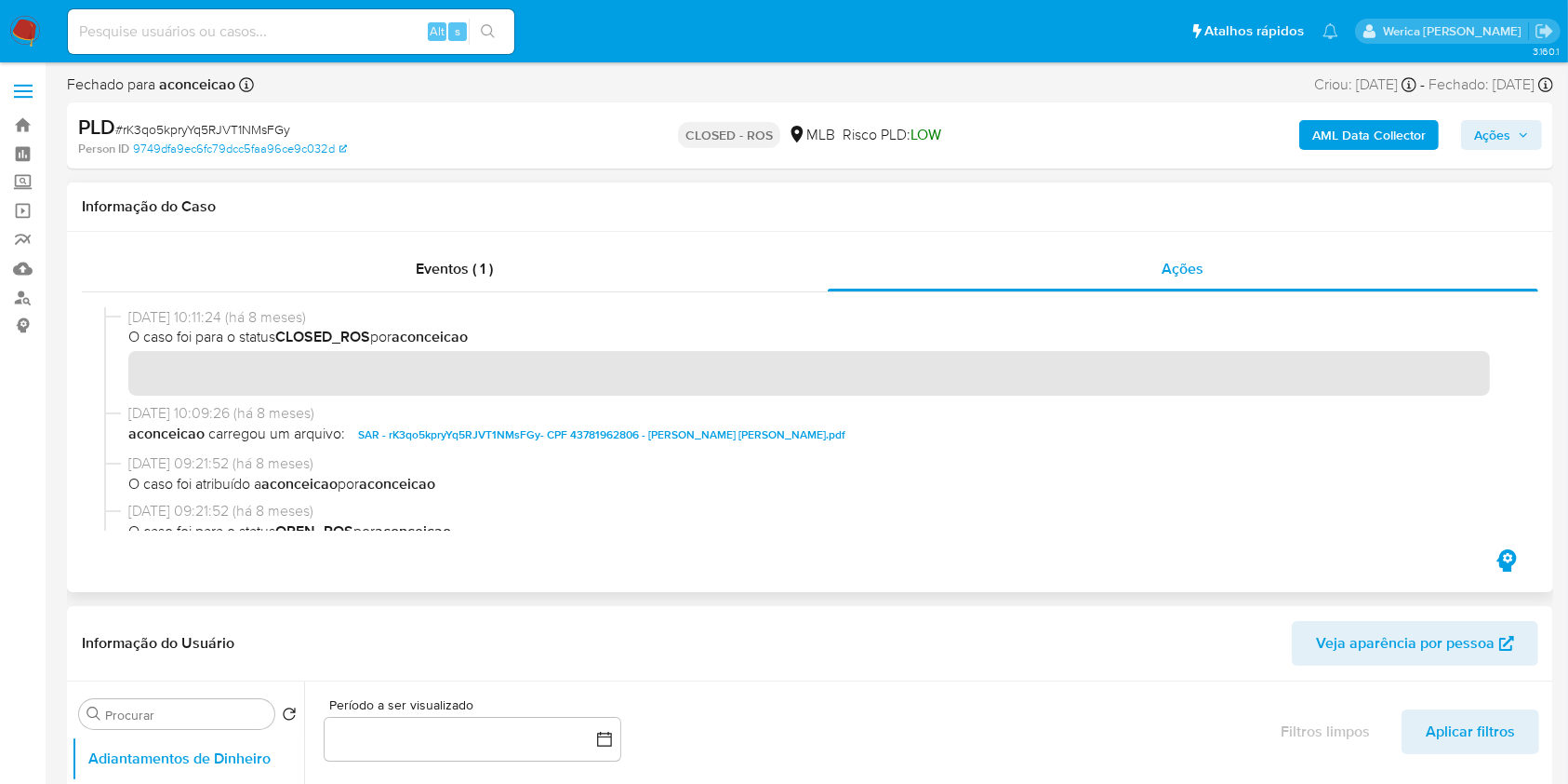
drag, startPoint x: 127, startPoint y: 322, endPoint x: 197, endPoint y: 319, distance: 70.1
click at [197, 319] on div "13/01/2025 10:11:24 (há 8 meses) O caso foi para o status CLOSED_ROS por aconce…" at bounding box center [810, 355] width 1412 height 96
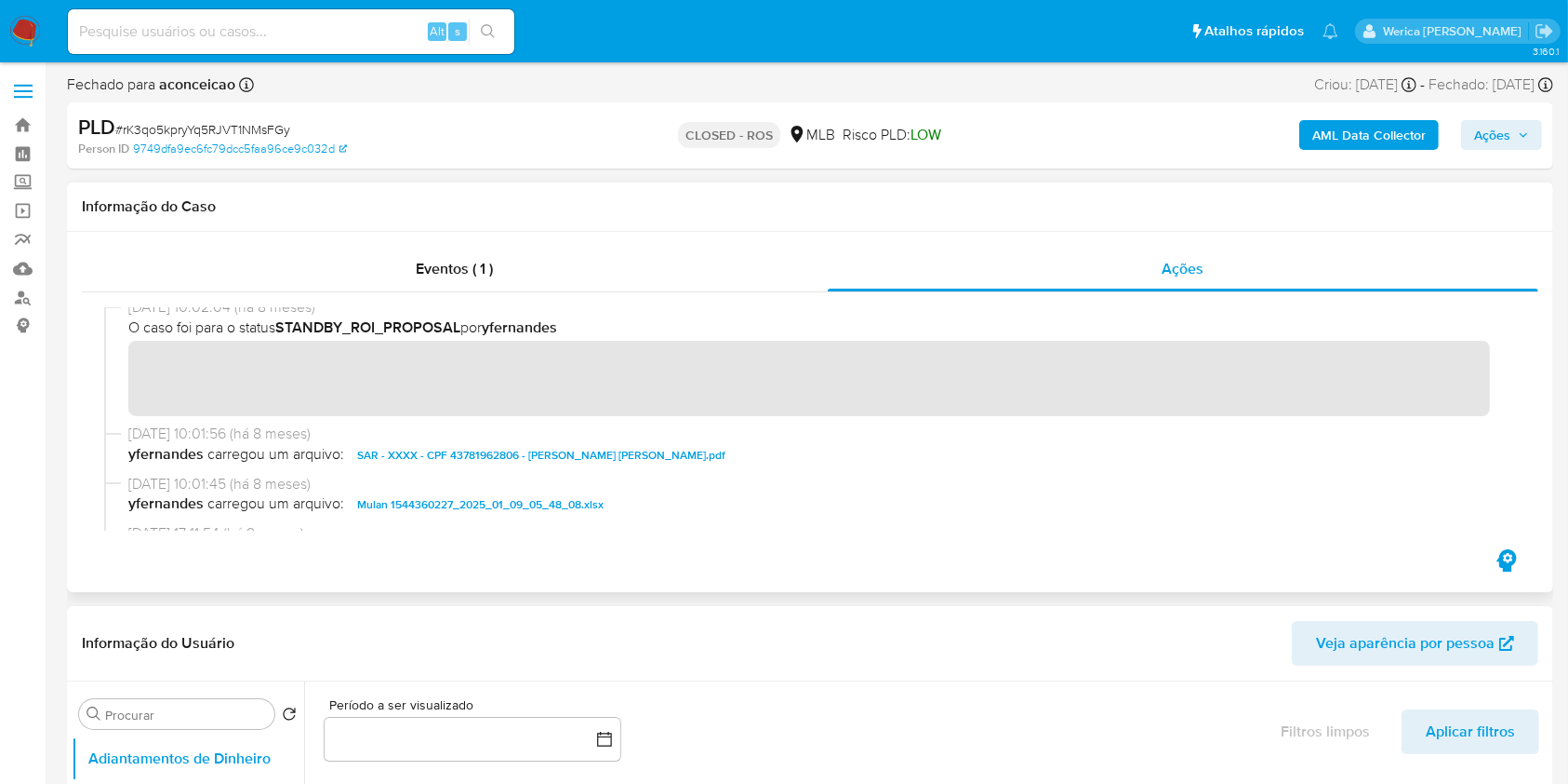
scroll to position [1119, 0]
